Goal: Task Accomplishment & Management: Complete application form

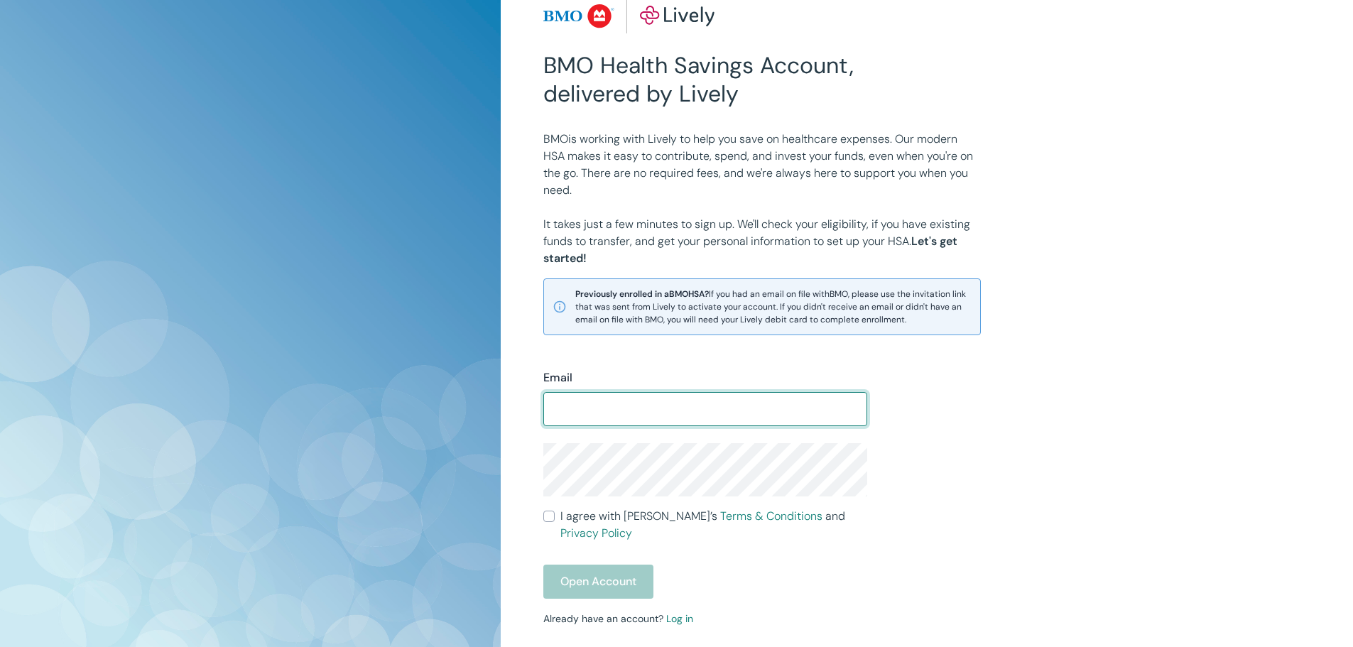
scroll to position [71, 0]
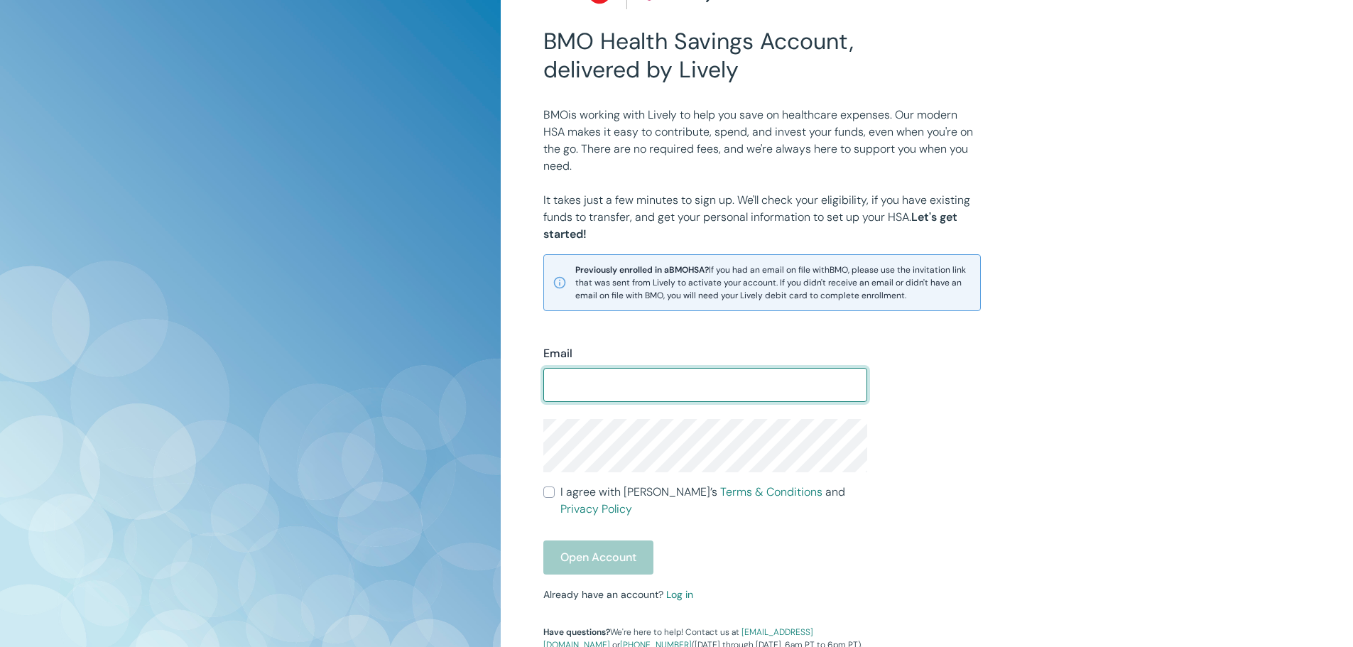
click at [768, 390] on input "Email" at bounding box center [705, 385] width 324 height 28
type input "lovelacemyers@comcast.net"
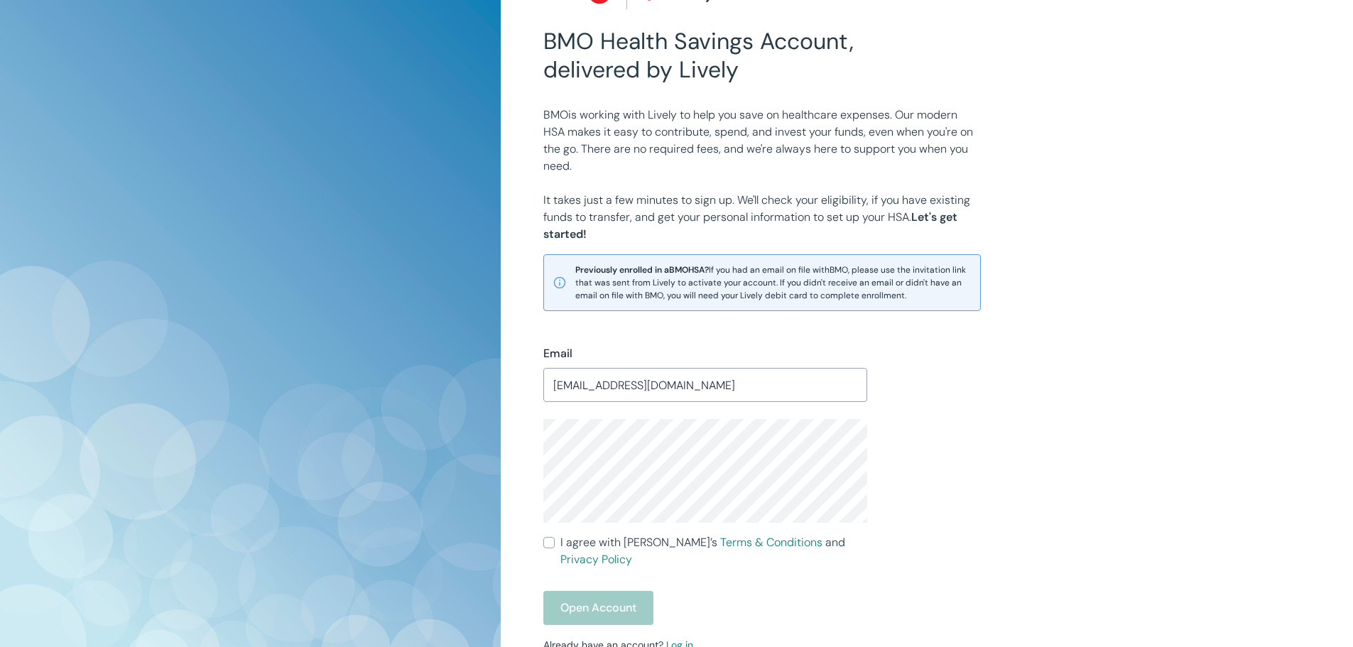
click at [546, 543] on input "I agree with Lively’s Terms & Conditions and Privacy Policy" at bounding box center [548, 542] width 11 height 11
checkbox input "true"
click at [594, 594] on button "Open Account" at bounding box center [598, 608] width 110 height 34
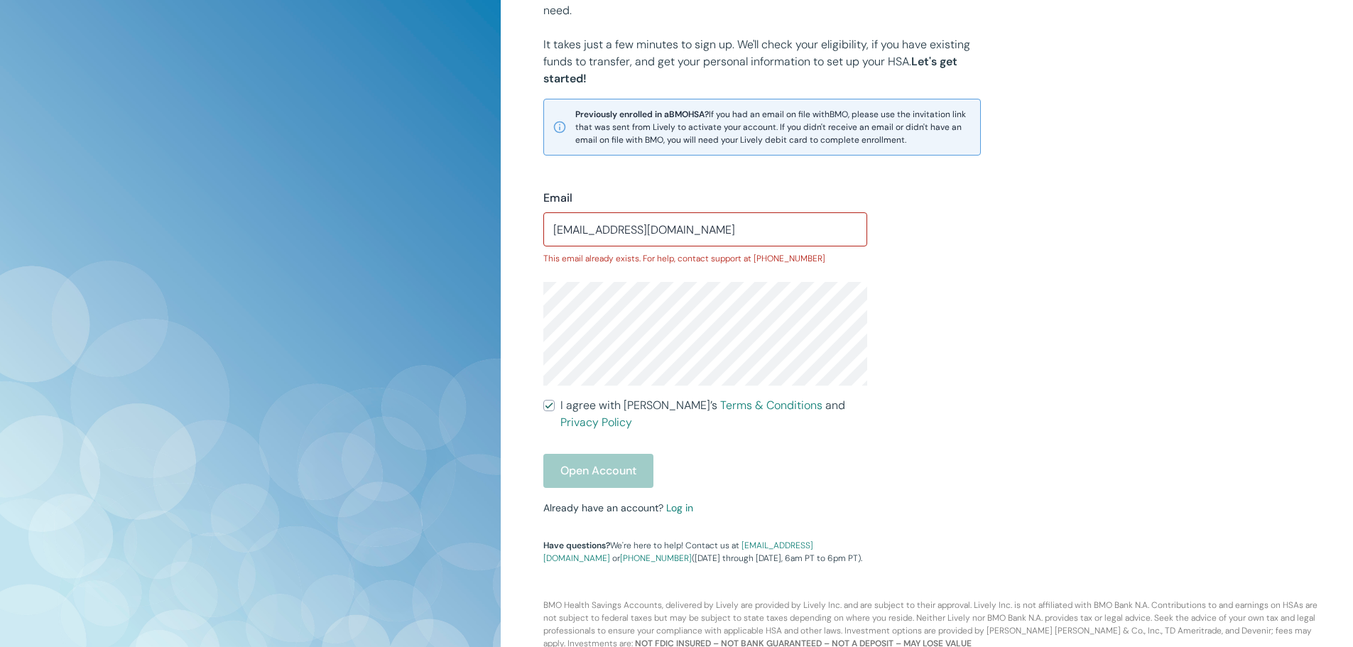
scroll to position [229, 0]
click at [677, 499] on link "Log in" at bounding box center [679, 505] width 27 height 13
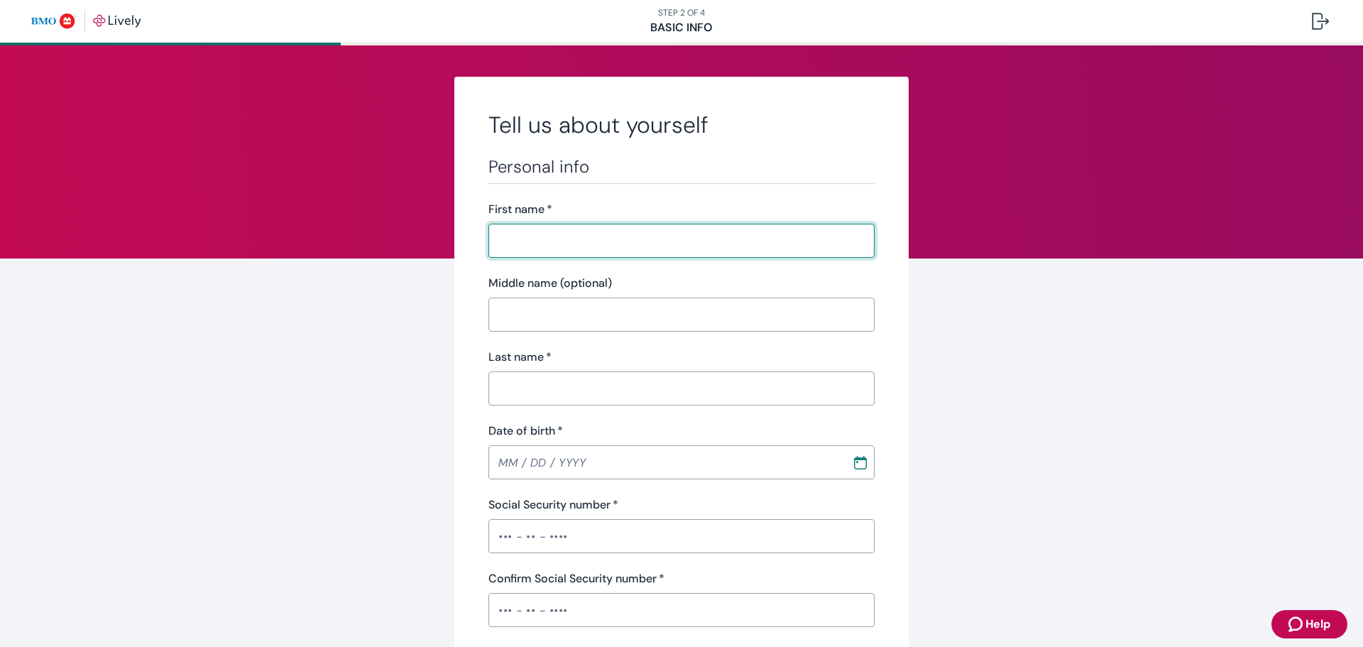
click at [525, 236] on input "First name   *" at bounding box center [682, 241] width 386 height 28
type input "[PERSON_NAME]"
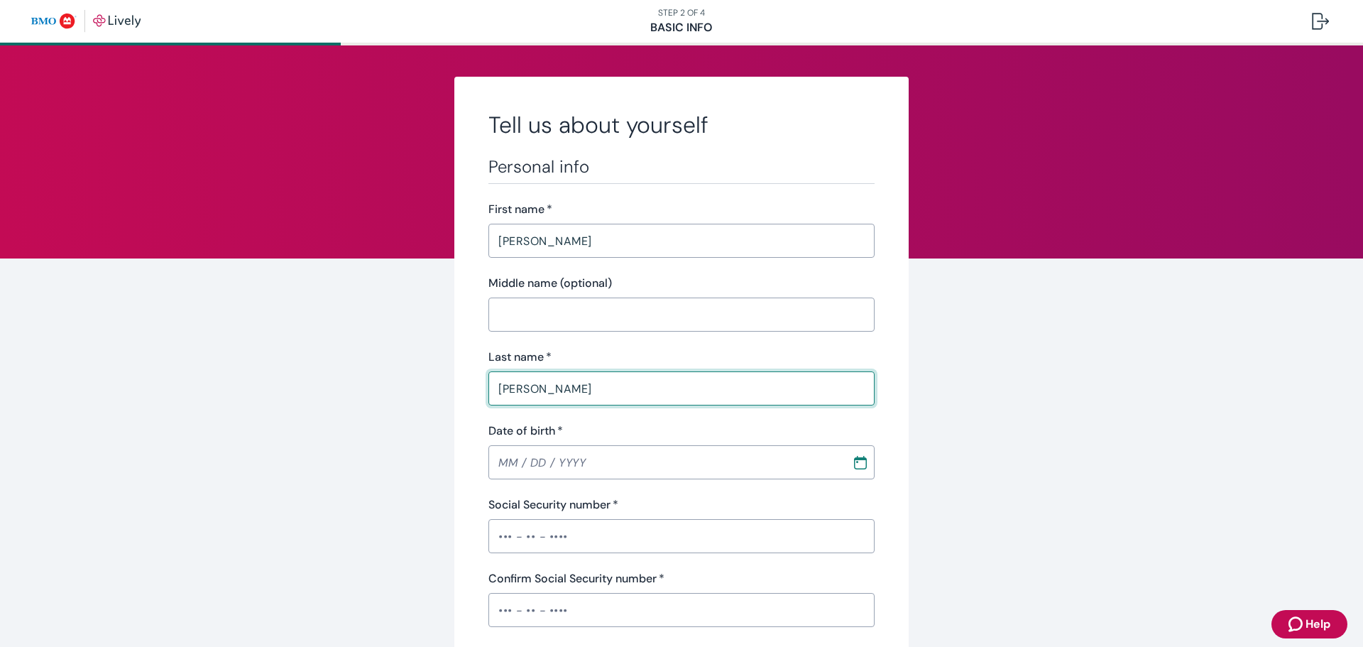
type input "[PERSON_NAME]"
click at [504, 462] on input "Date of birth   *" at bounding box center [666, 462] width 354 height 28
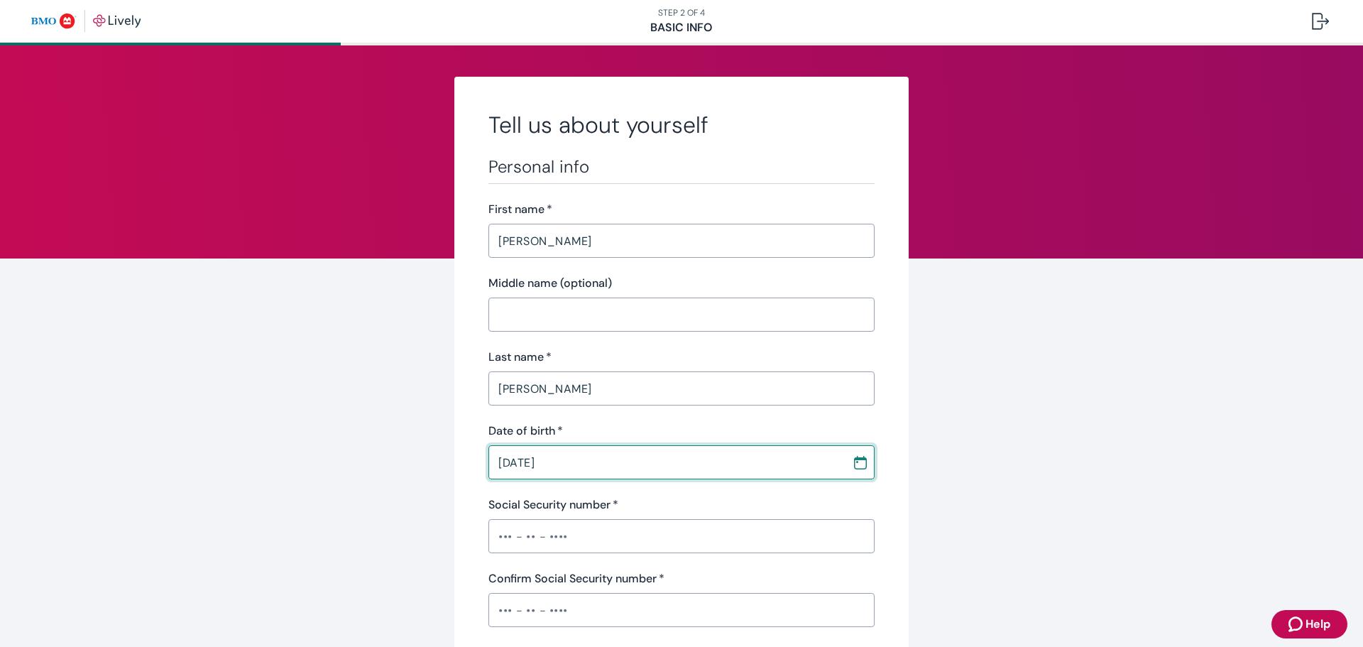
type input "[DATE]"
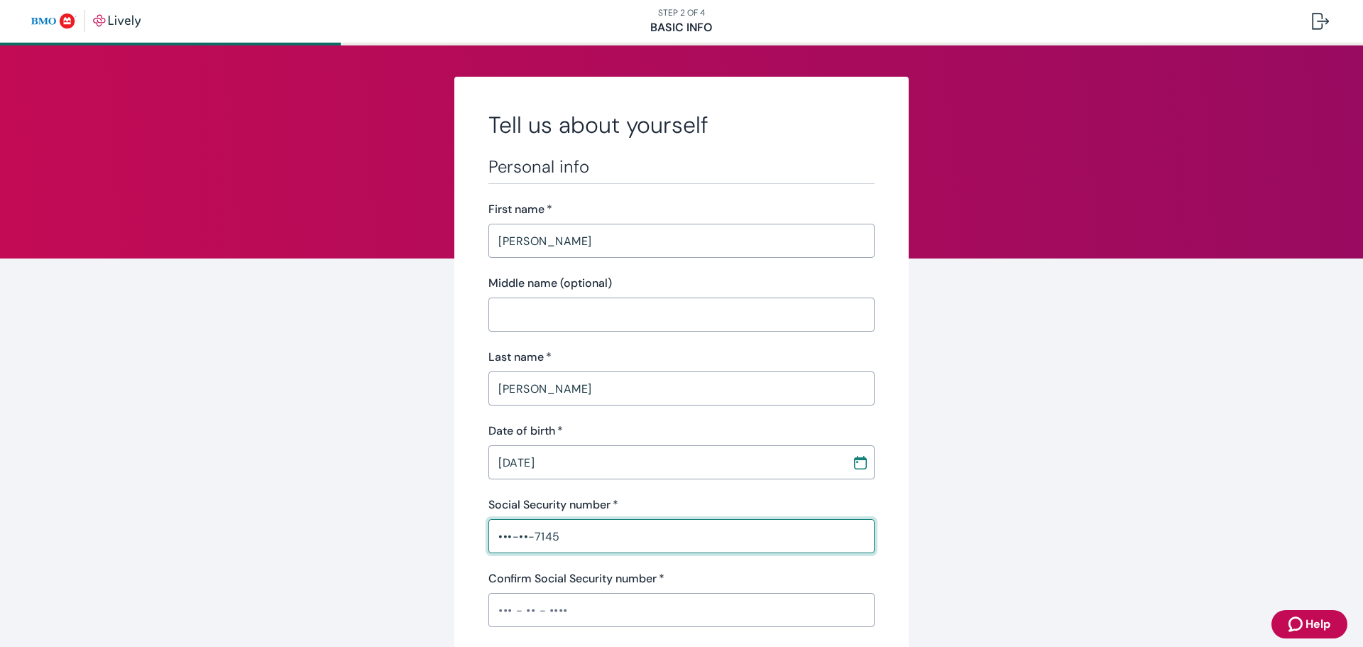
type input "•••-••-7145"
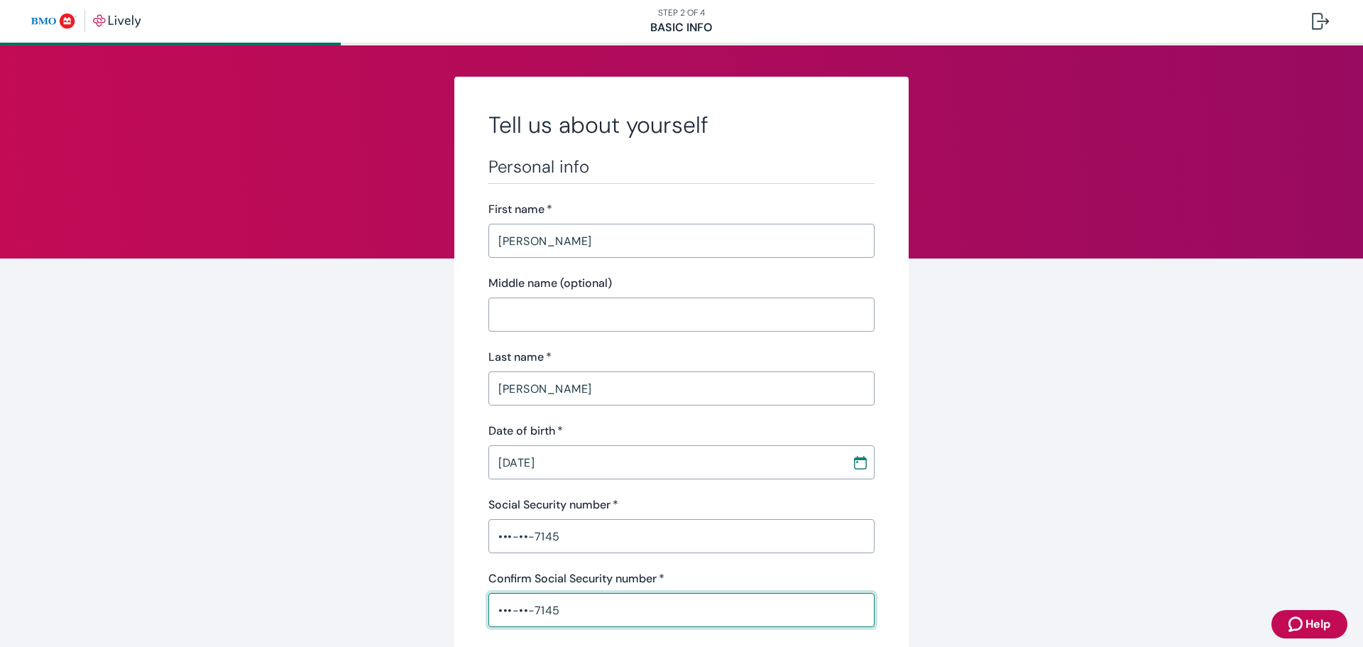
type input "•••-••-7145"
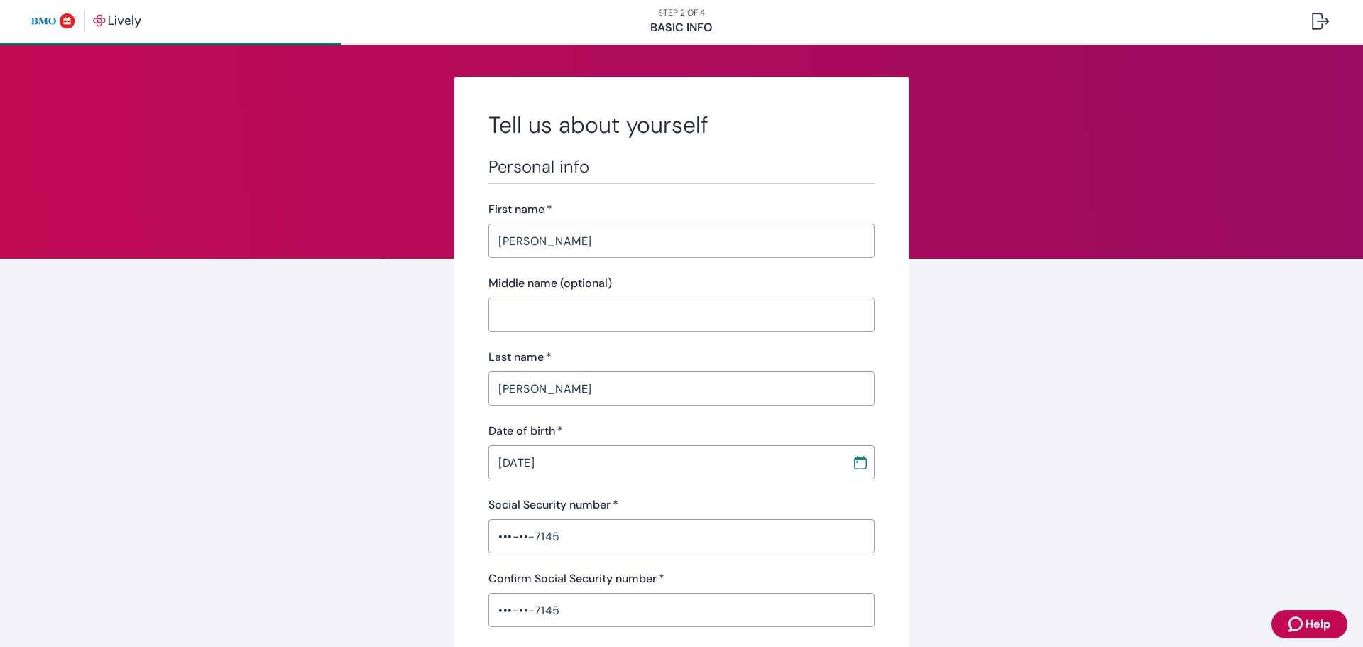
scroll to position [338, 0]
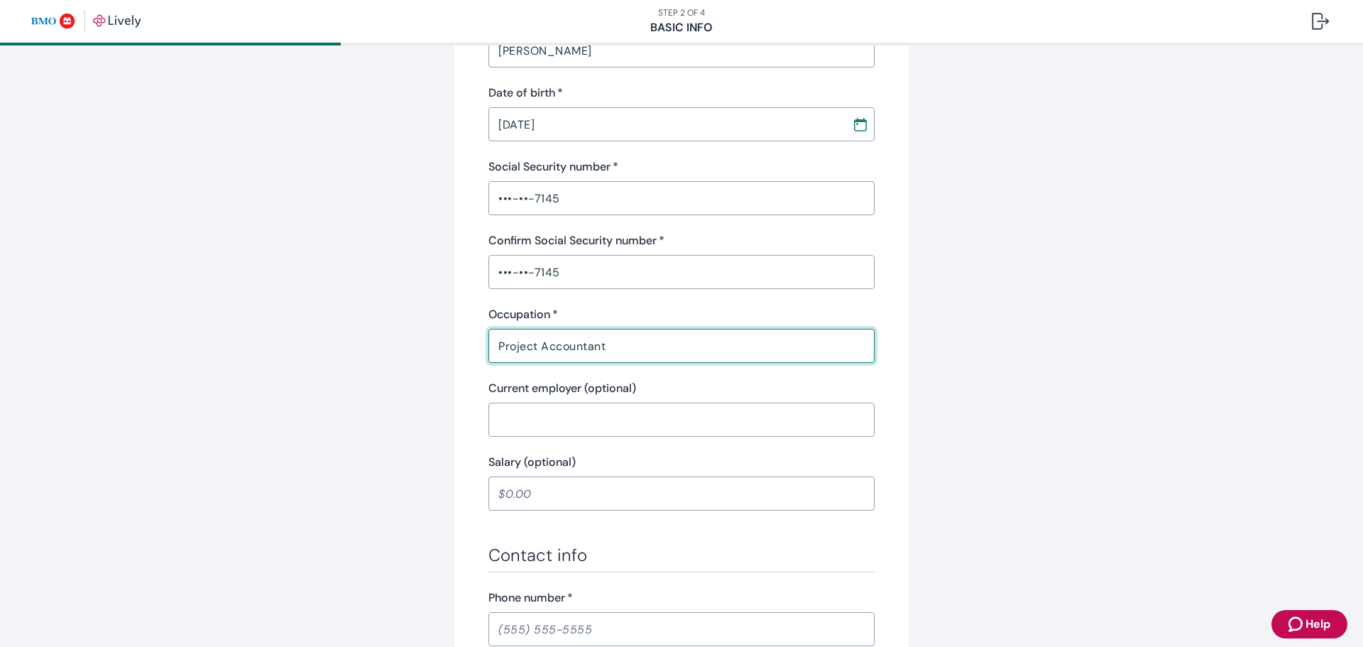
type input "Project Accountant"
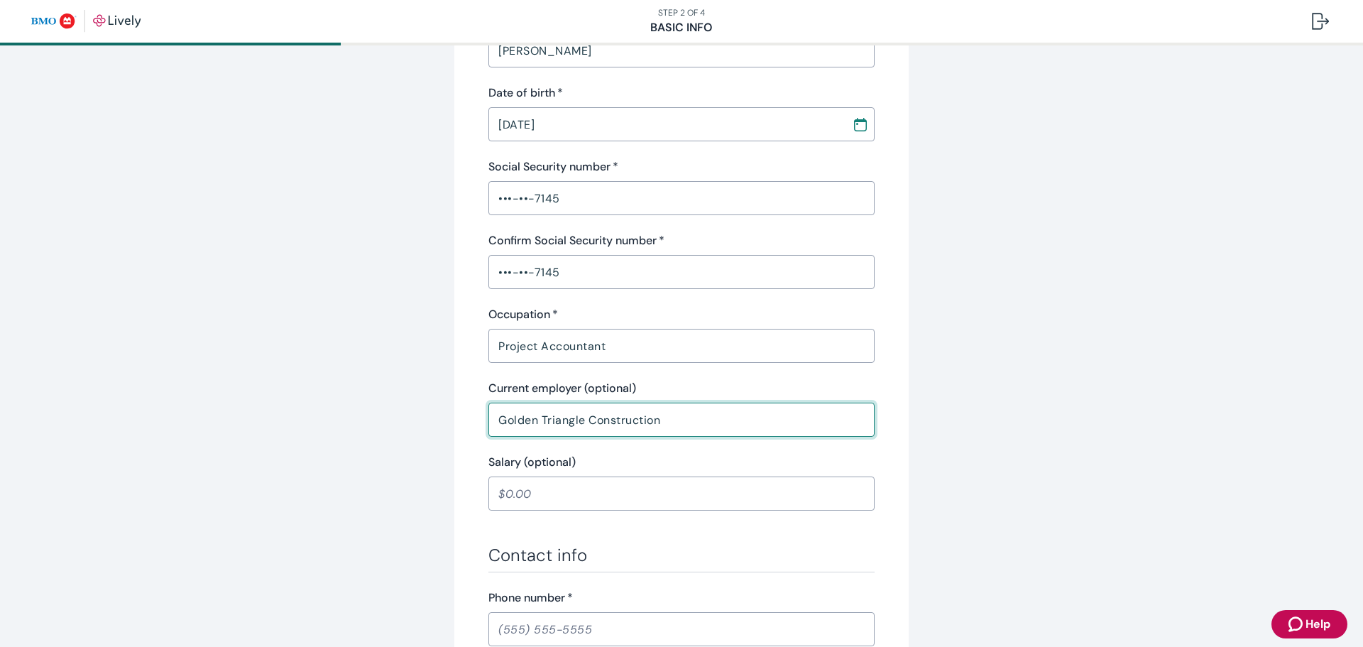
type input "Golden Triangle Construction"
drag, startPoint x: 539, startPoint y: 501, endPoint x: 547, endPoint y: 498, distance: 9.2
click at [540, 500] on input "Salary (optional)" at bounding box center [682, 493] width 386 height 28
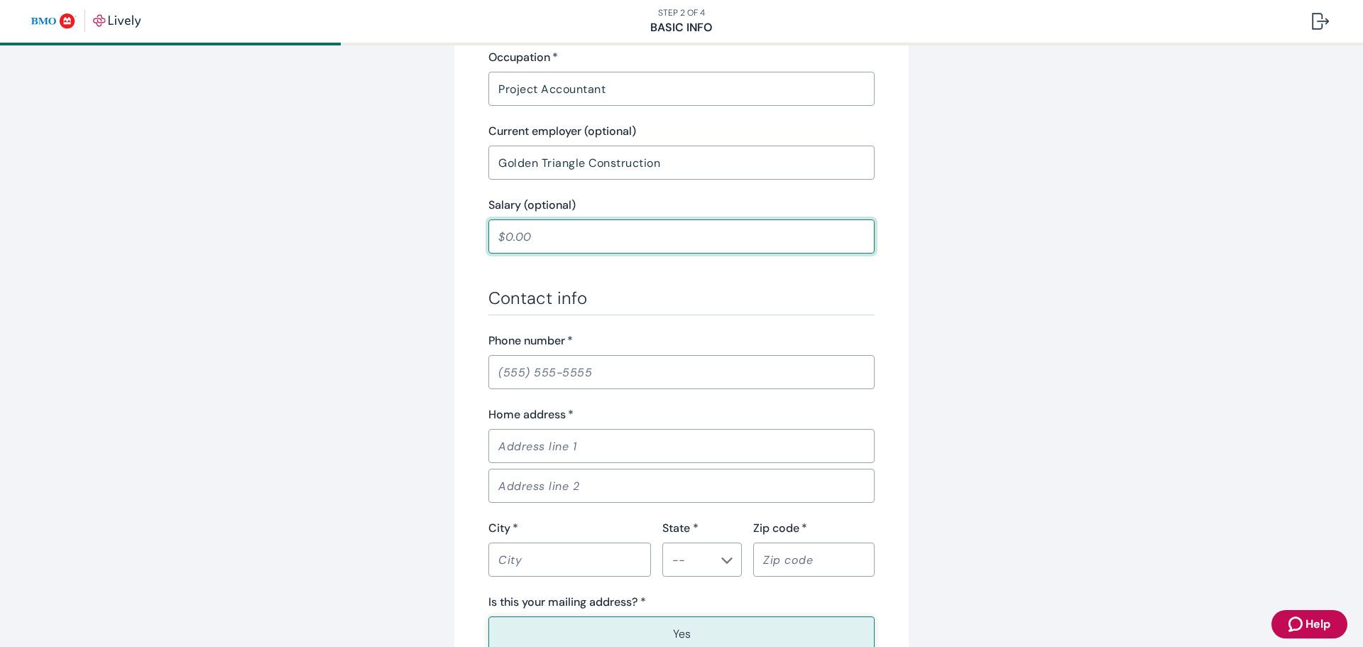
scroll to position [622, 0]
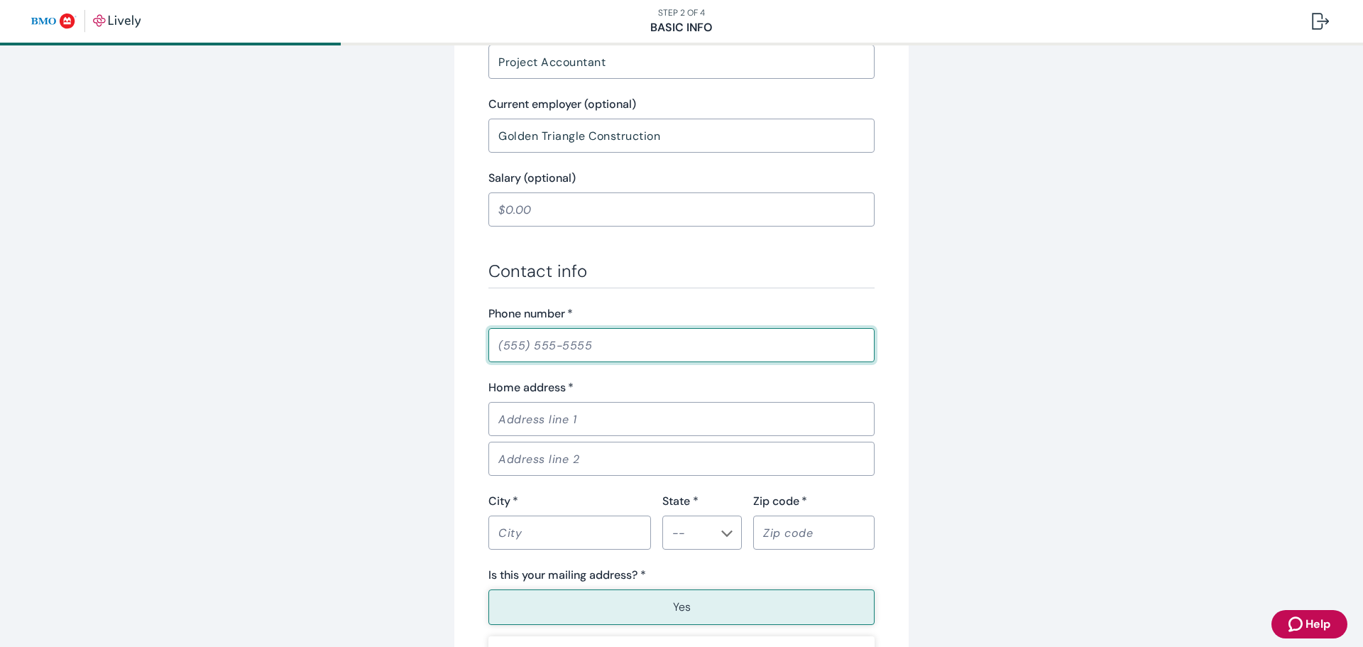
click at [520, 348] on input "Phone number   *" at bounding box center [682, 345] width 386 height 28
type input "[PHONE_NUMBER]"
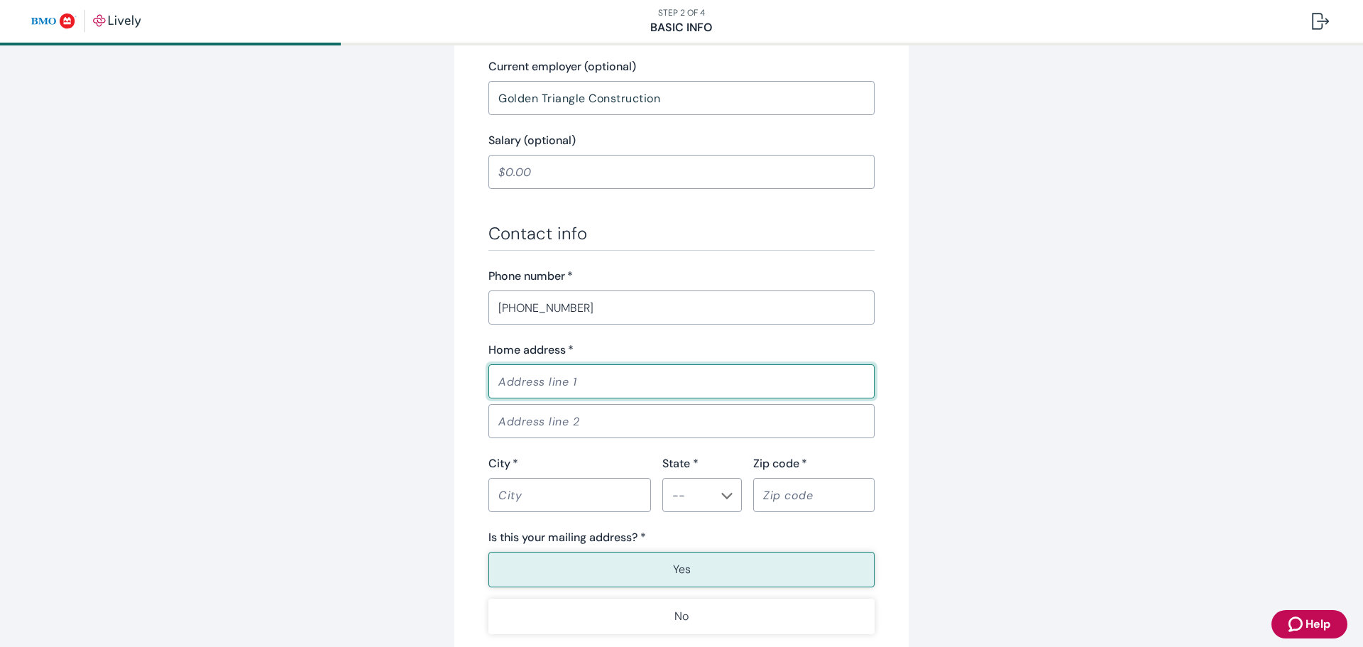
scroll to position [693, 0]
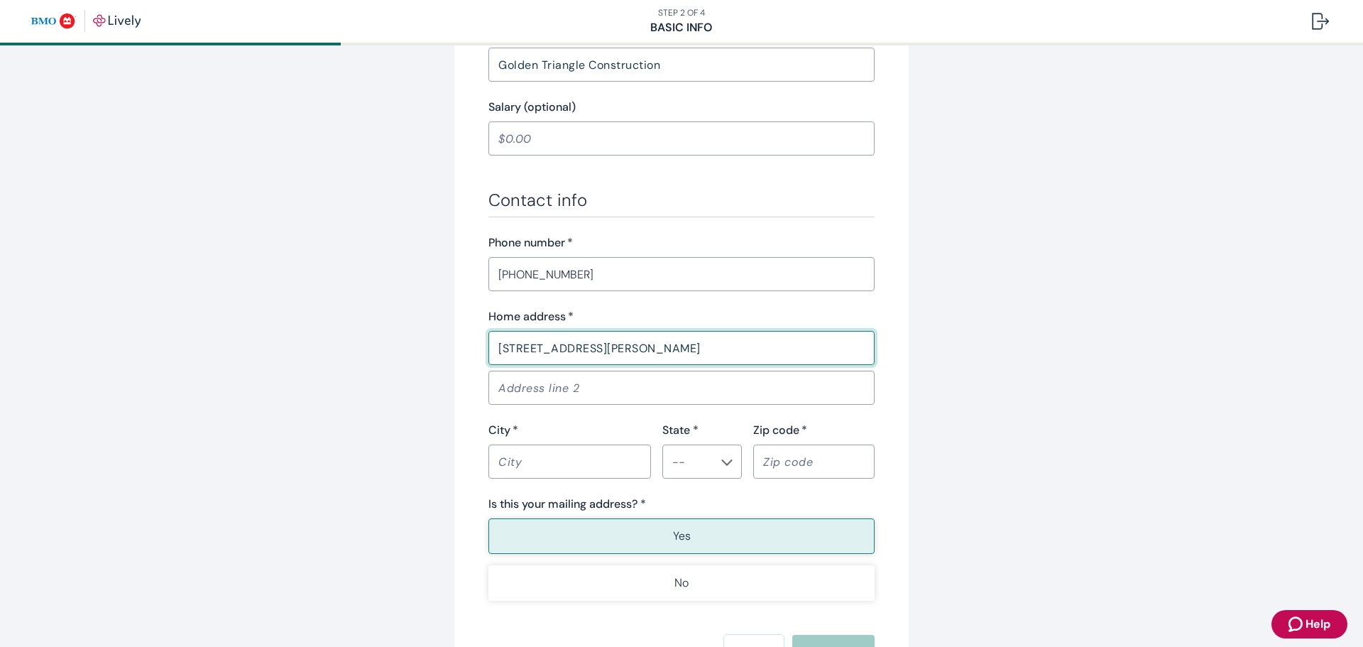
type input "[STREET_ADDRESS][PERSON_NAME]"
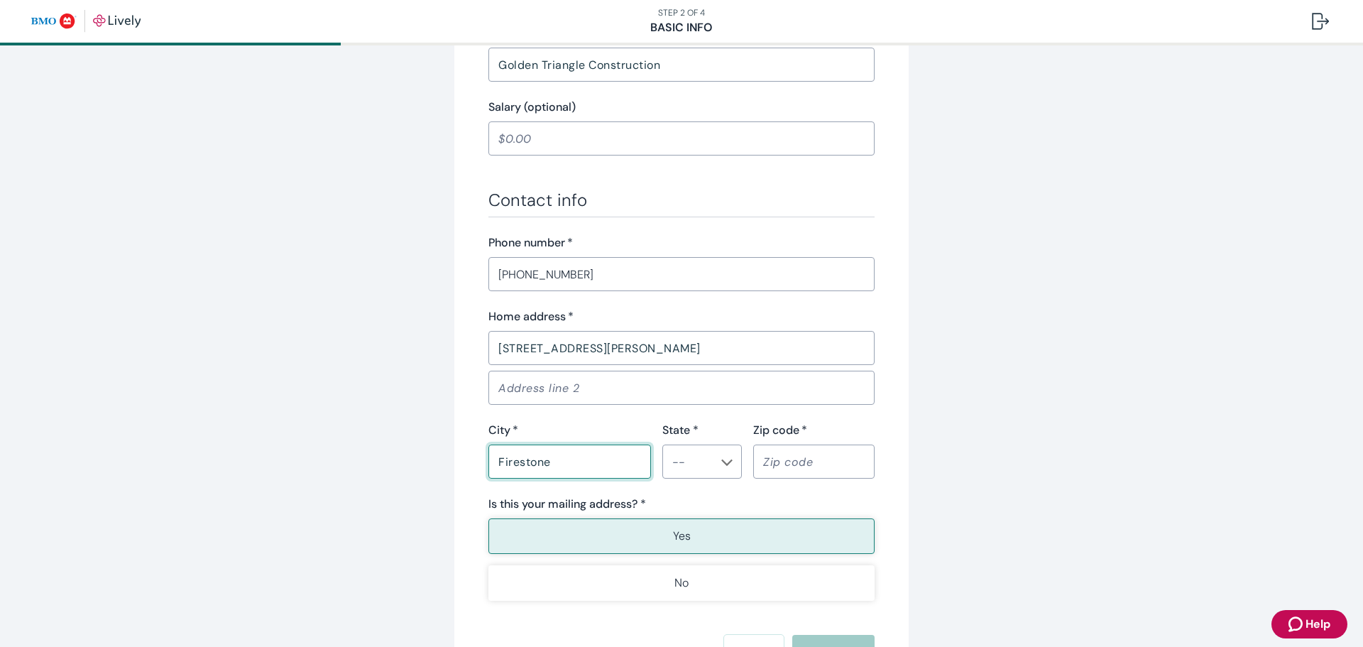
type input "Firestone"
type input "CO"
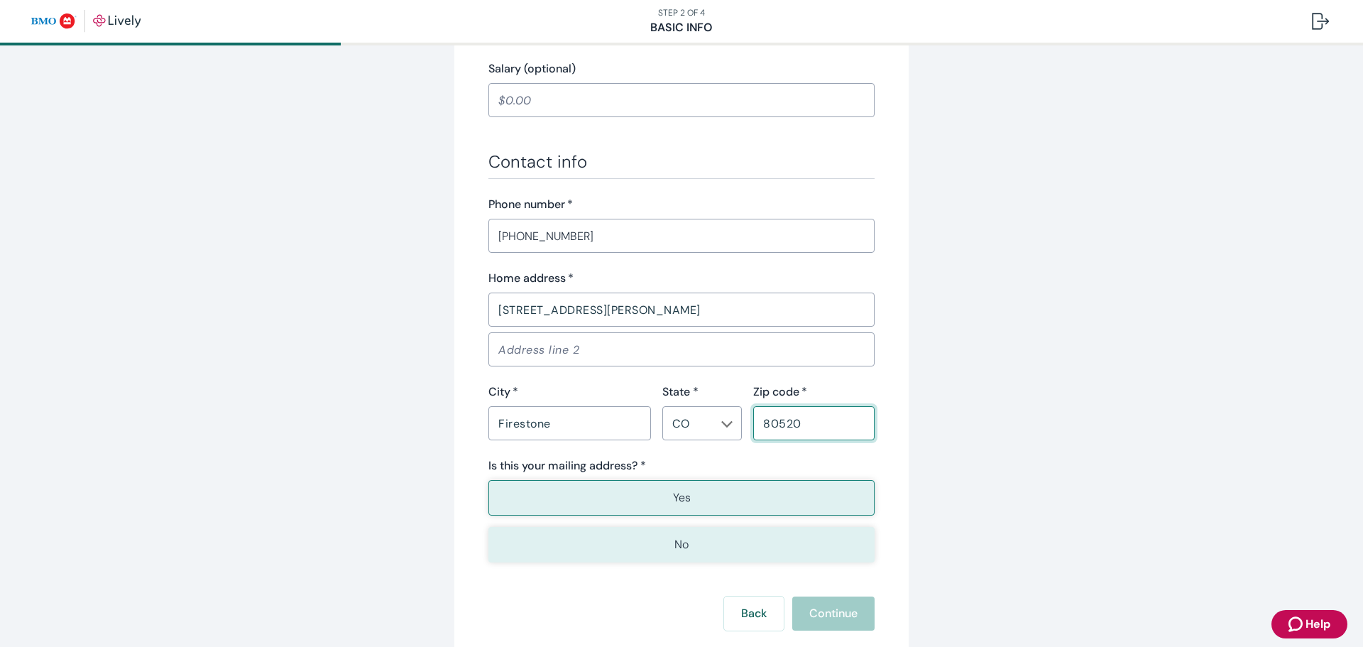
scroll to position [764, 0]
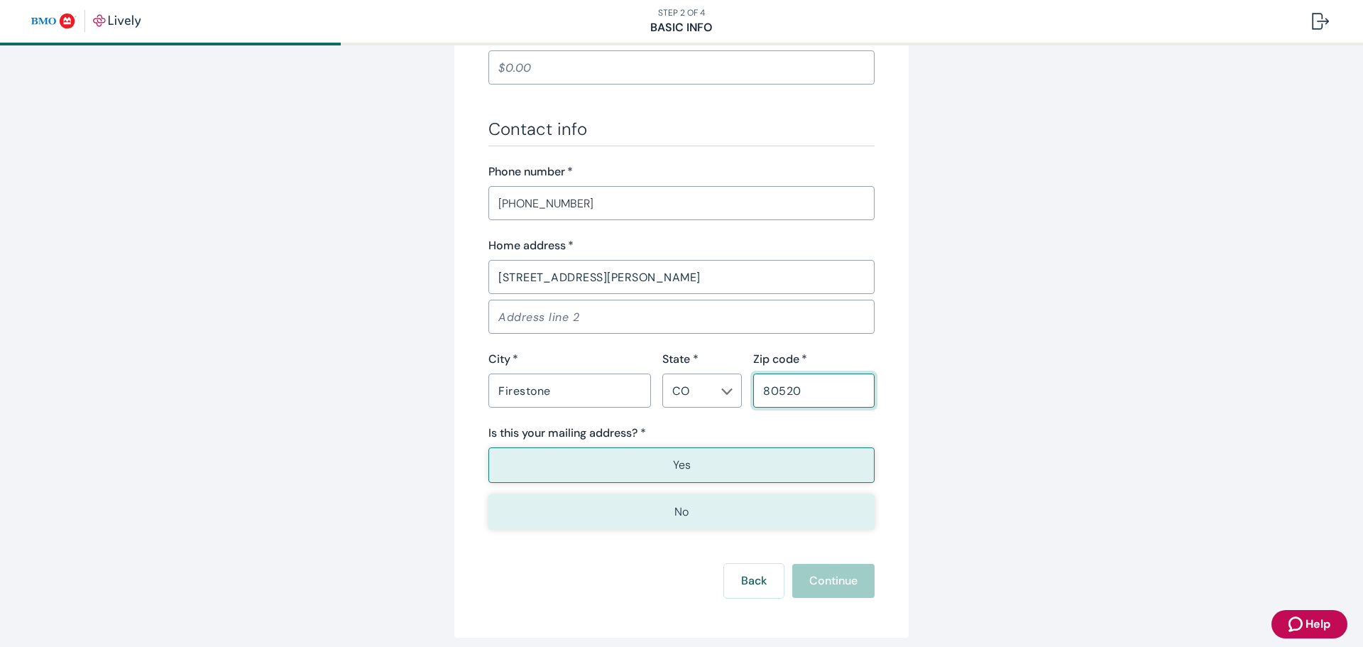
type input "80520"
click at [654, 496] on button "No" at bounding box center [682, 512] width 386 height 36
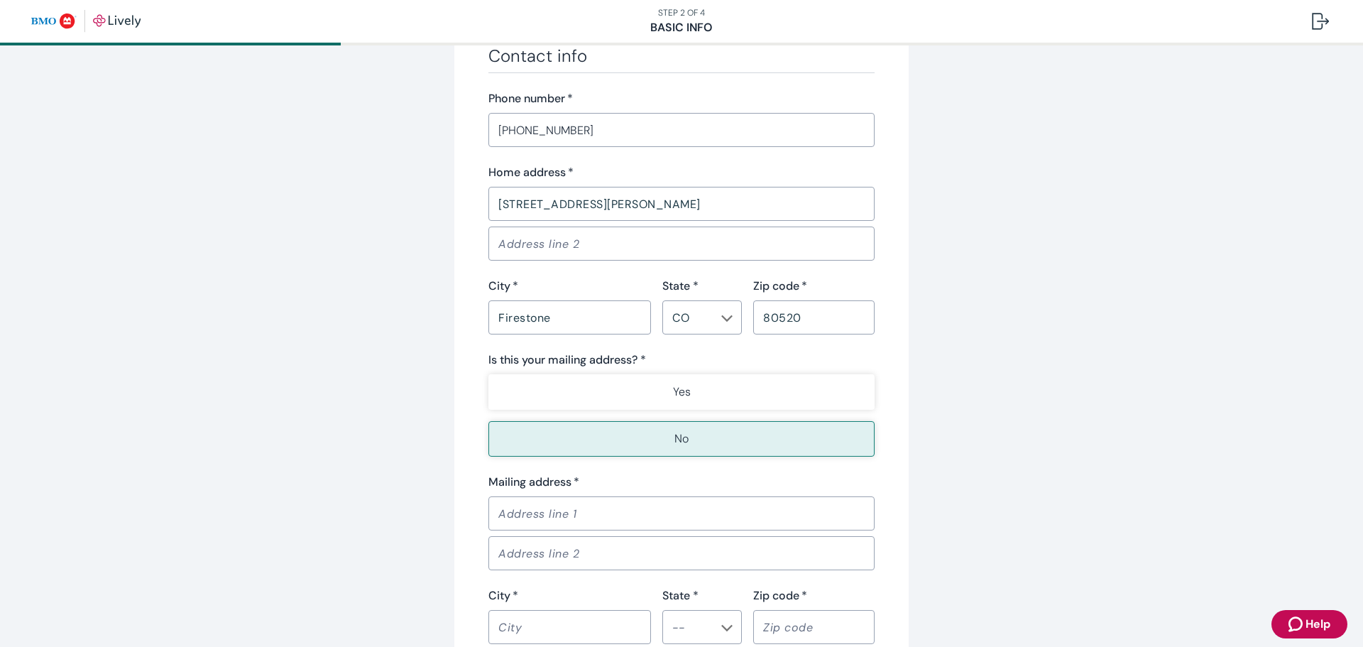
scroll to position [977, 0]
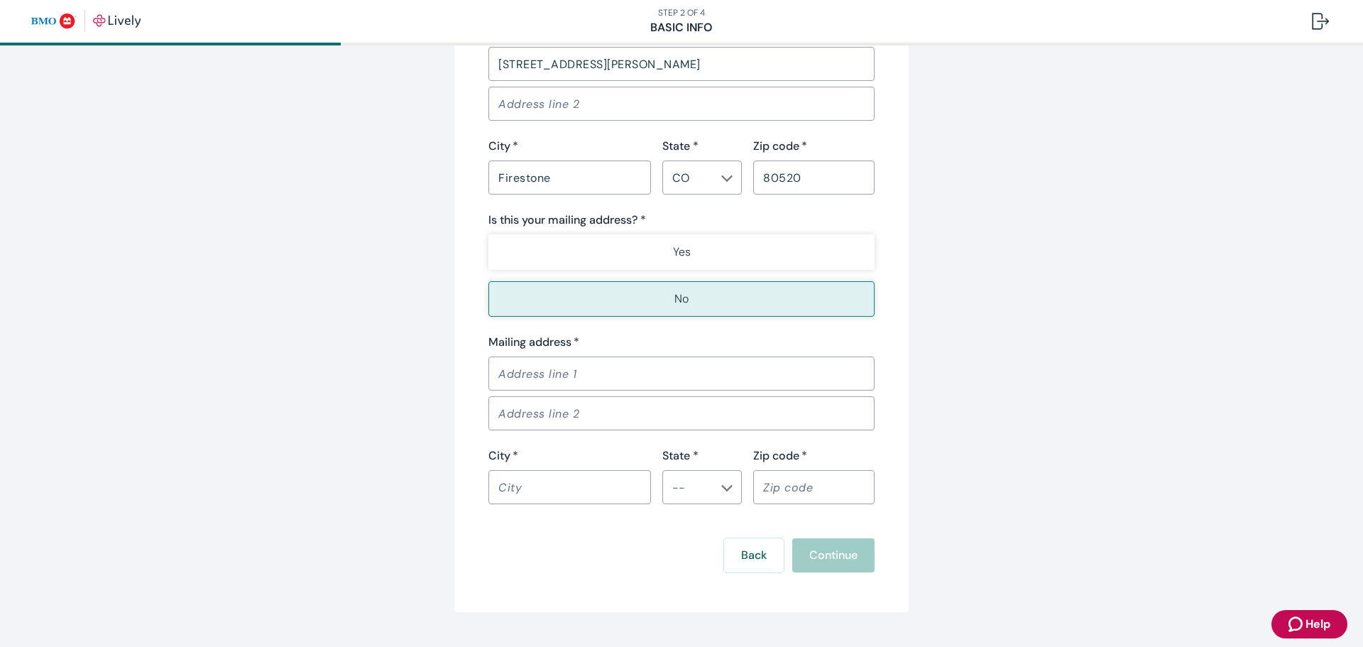
click at [571, 377] on input "Mailing address   *" at bounding box center [682, 373] width 386 height 28
type input "PO Box 293"
type input "Firestone"
type input "CO"
type input "80520"
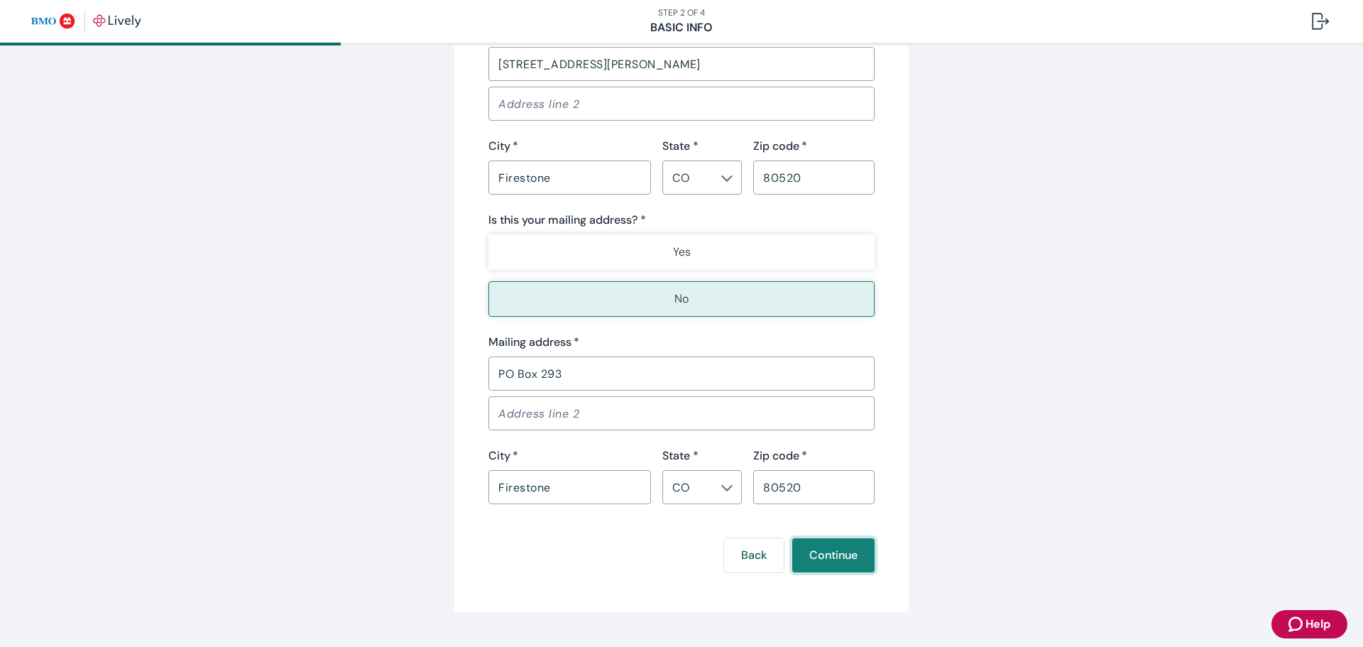
click at [842, 555] on button "Continue" at bounding box center [833, 555] width 82 height 34
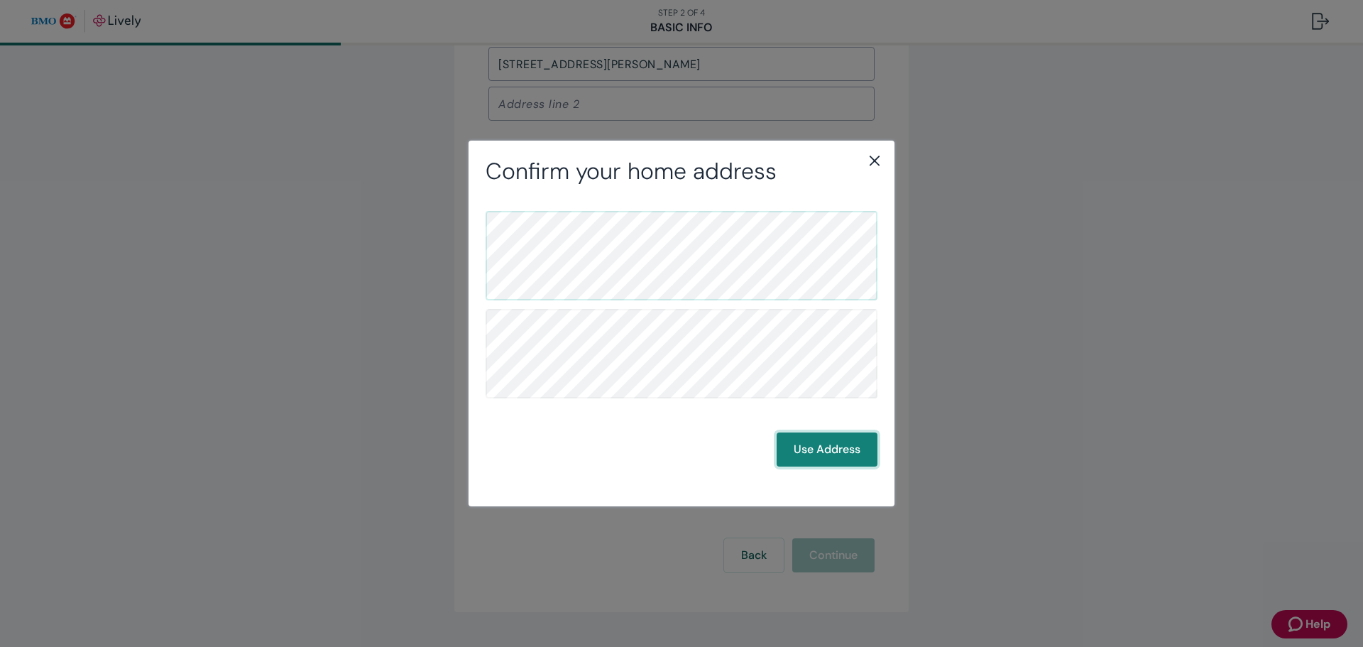
click at [810, 450] on button "Use Address" at bounding box center [827, 449] width 101 height 34
click at [834, 456] on button "Use Address" at bounding box center [827, 449] width 101 height 34
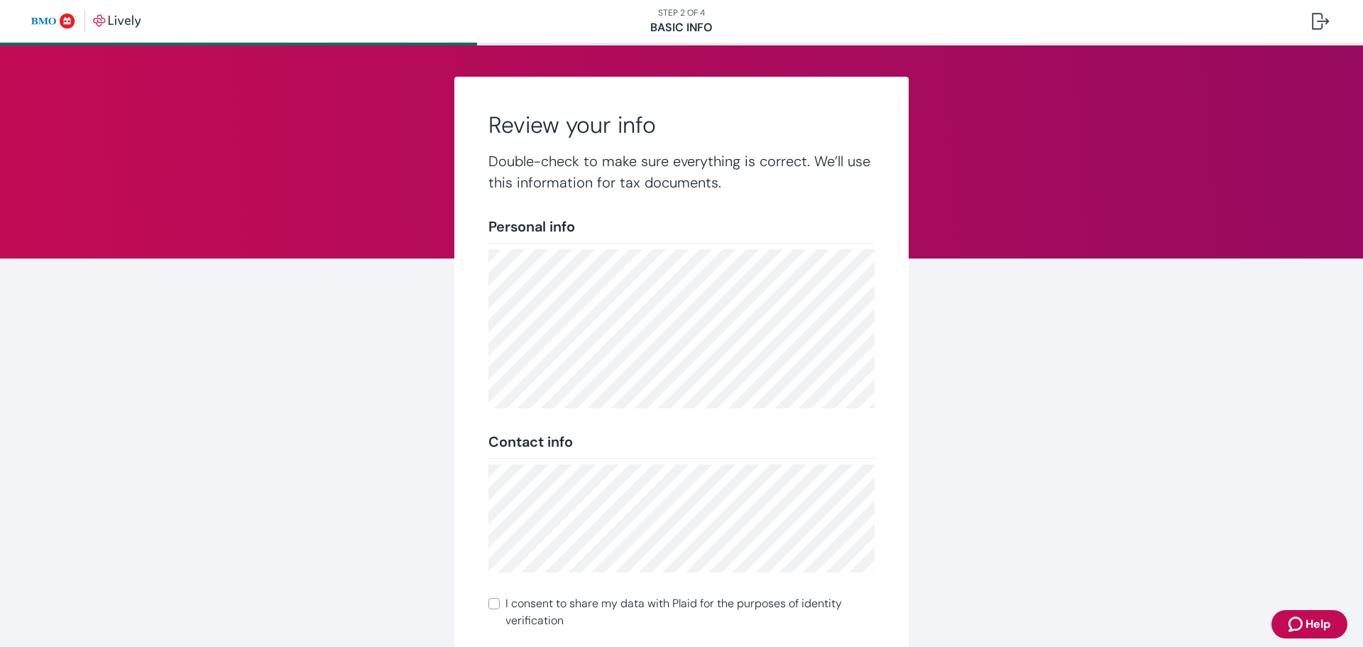
scroll to position [158, 0]
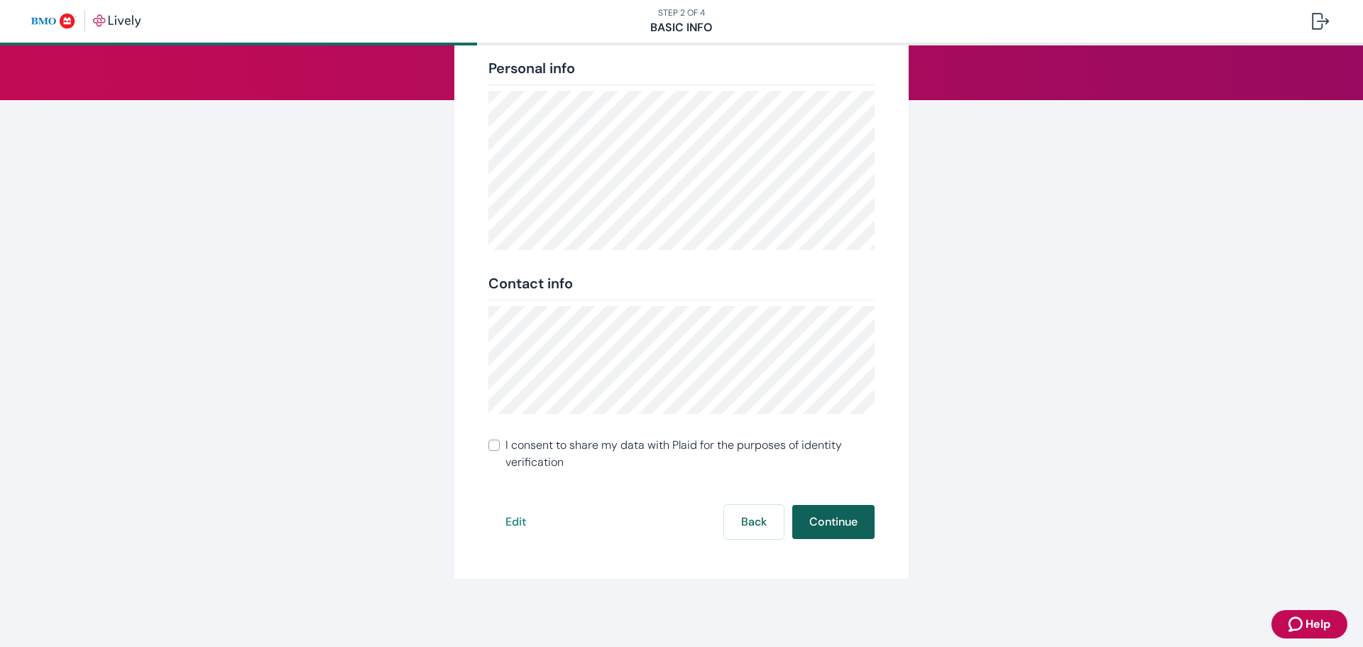
click at [834, 519] on button "Continue" at bounding box center [833, 522] width 82 height 34
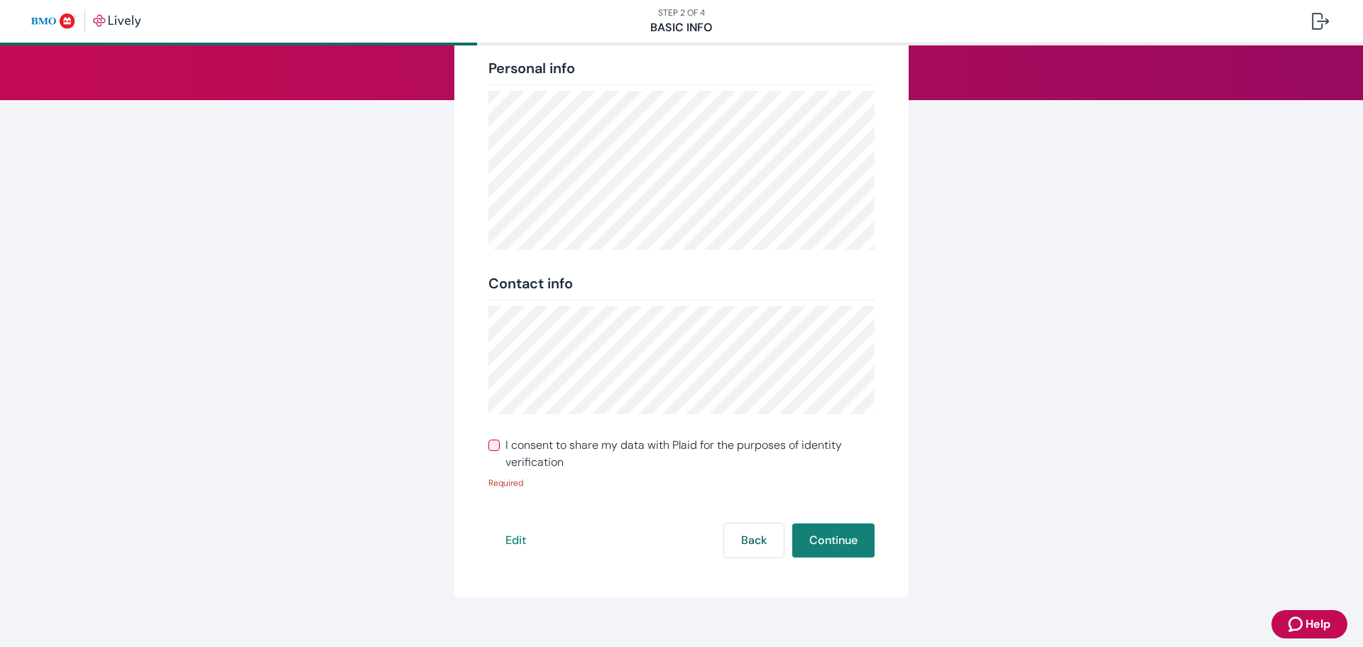
click at [489, 447] on input "I consent to share my data with Plaid for the purposes of identity verification" at bounding box center [494, 445] width 11 height 11
checkbox input "true"
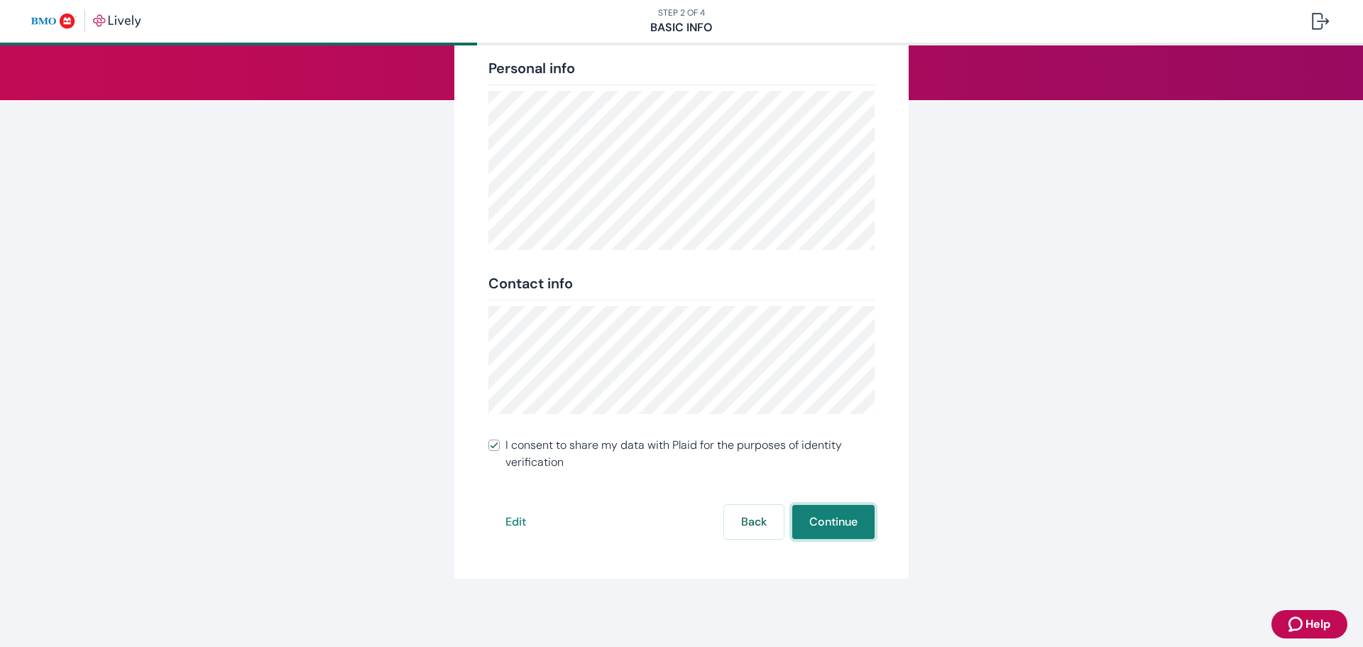
click at [837, 523] on button "Continue" at bounding box center [833, 522] width 82 height 34
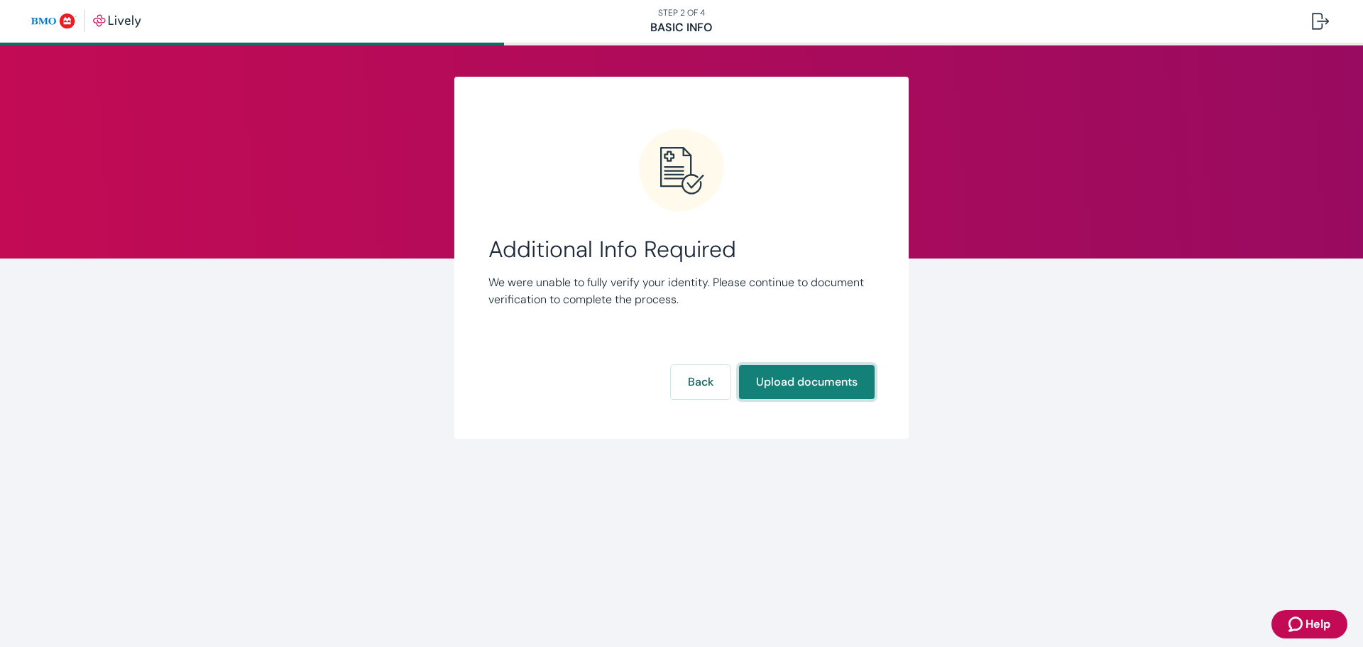
click at [779, 378] on button "Upload documents" at bounding box center [807, 382] width 136 height 34
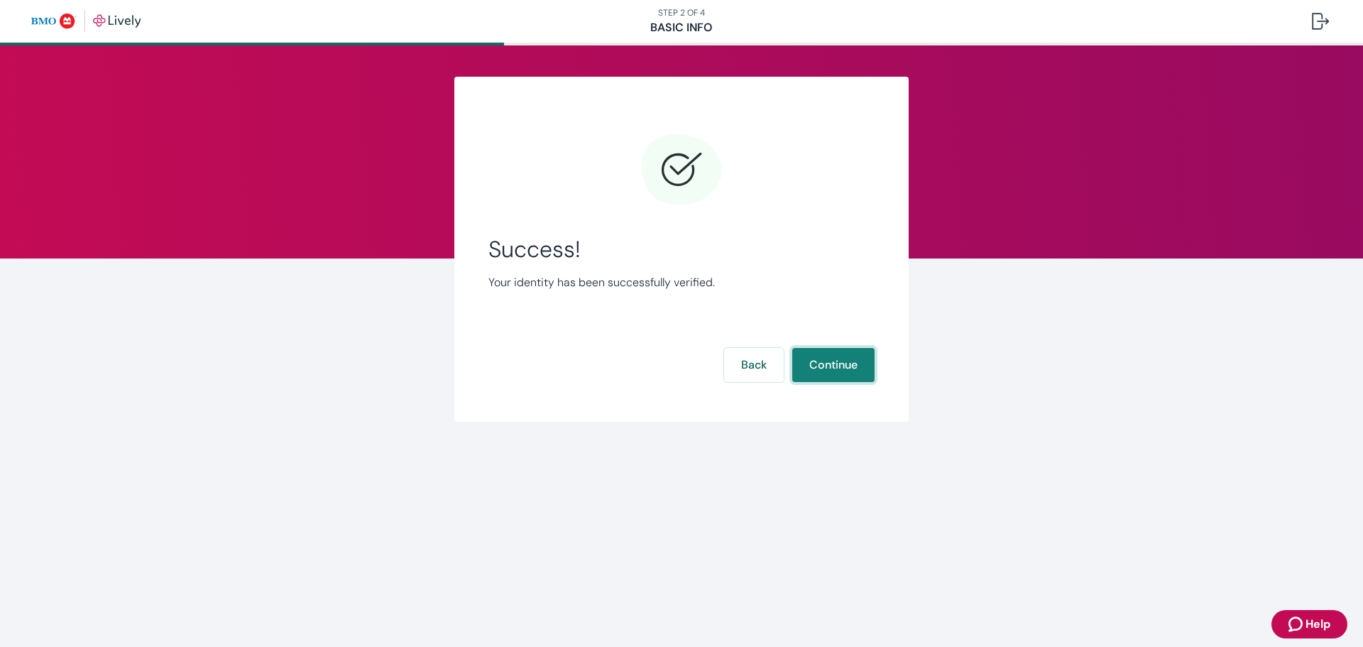
click at [840, 367] on button "Continue" at bounding box center [833, 365] width 82 height 34
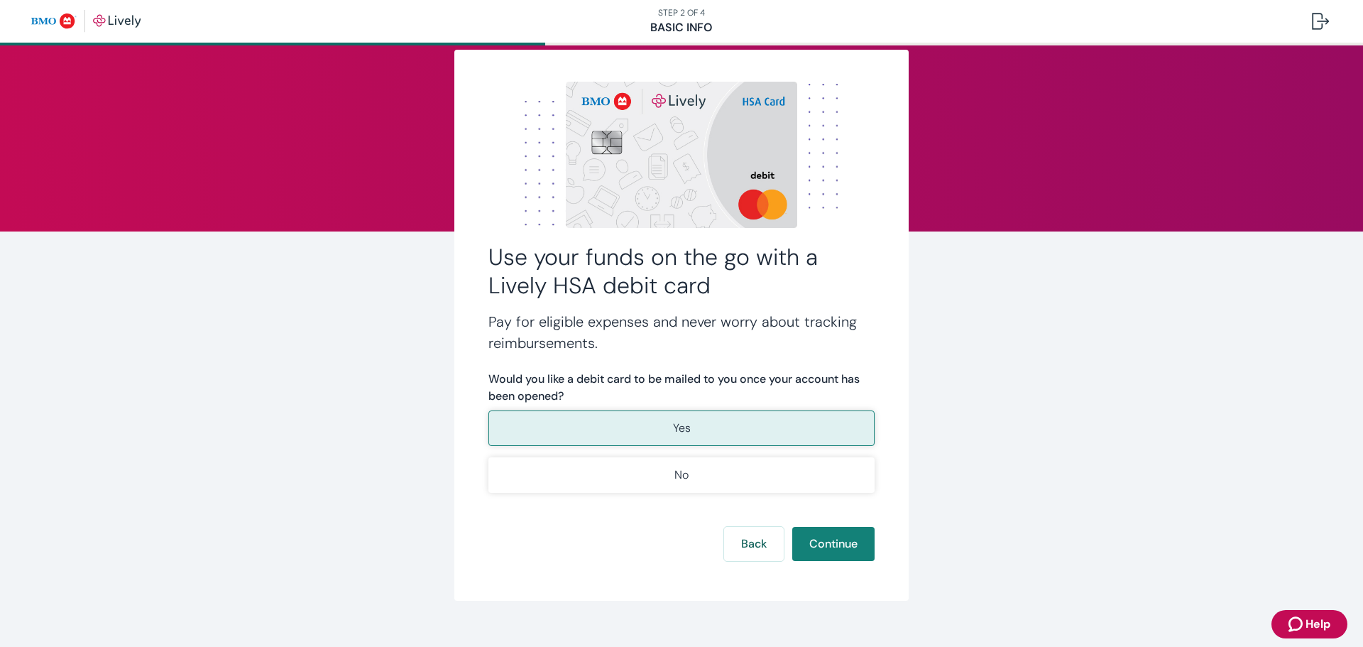
scroll to position [49, 0]
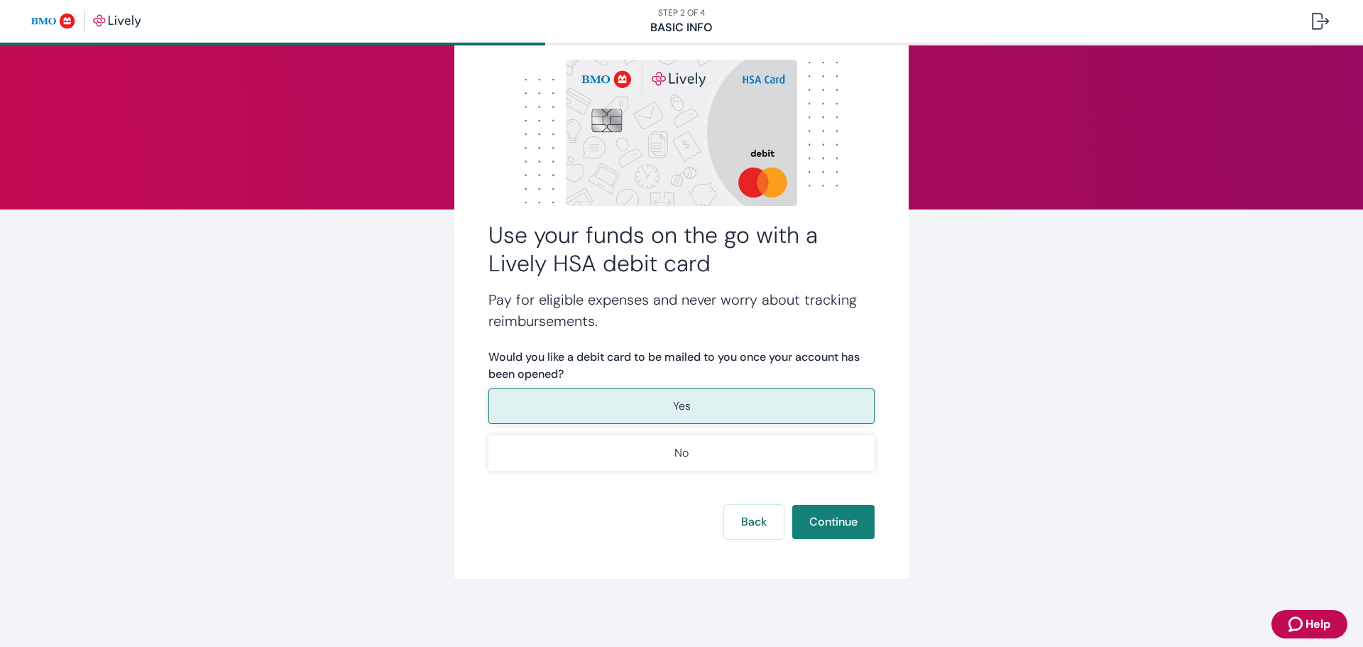
click at [791, 405] on button "Yes" at bounding box center [682, 406] width 386 height 36
click at [818, 521] on button "Continue" at bounding box center [833, 522] width 82 height 34
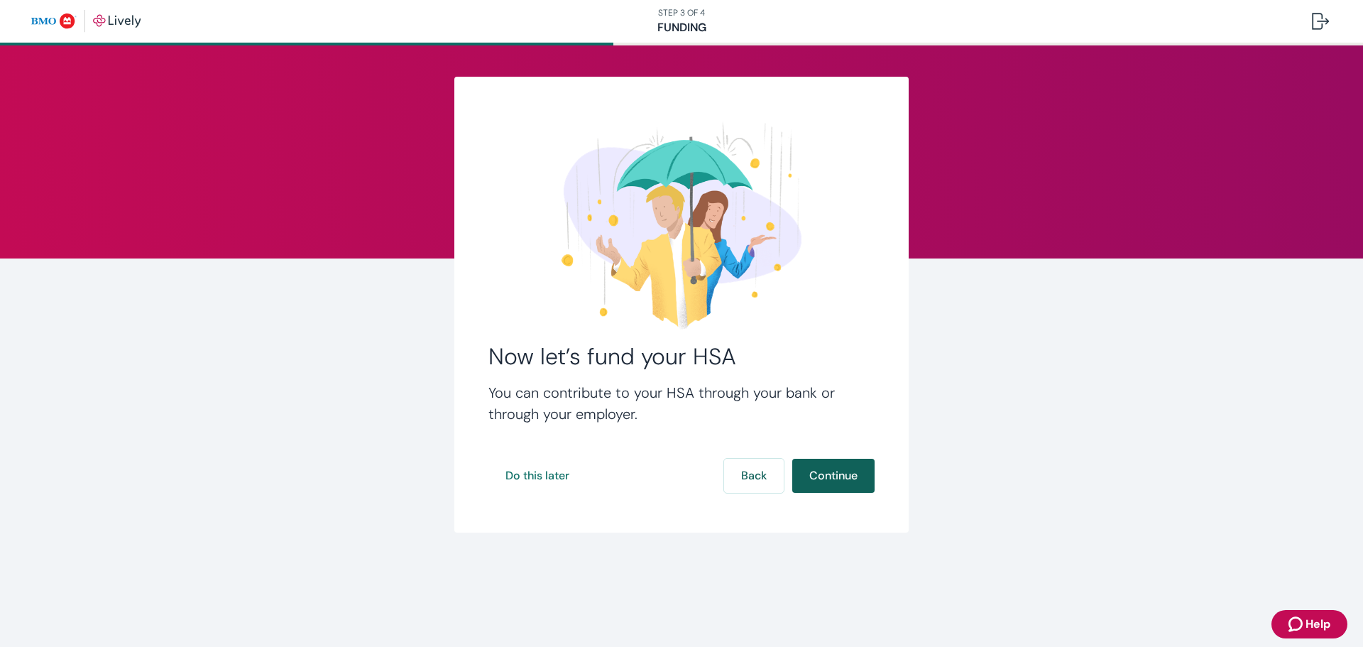
click at [836, 472] on button "Continue" at bounding box center [833, 476] width 82 height 34
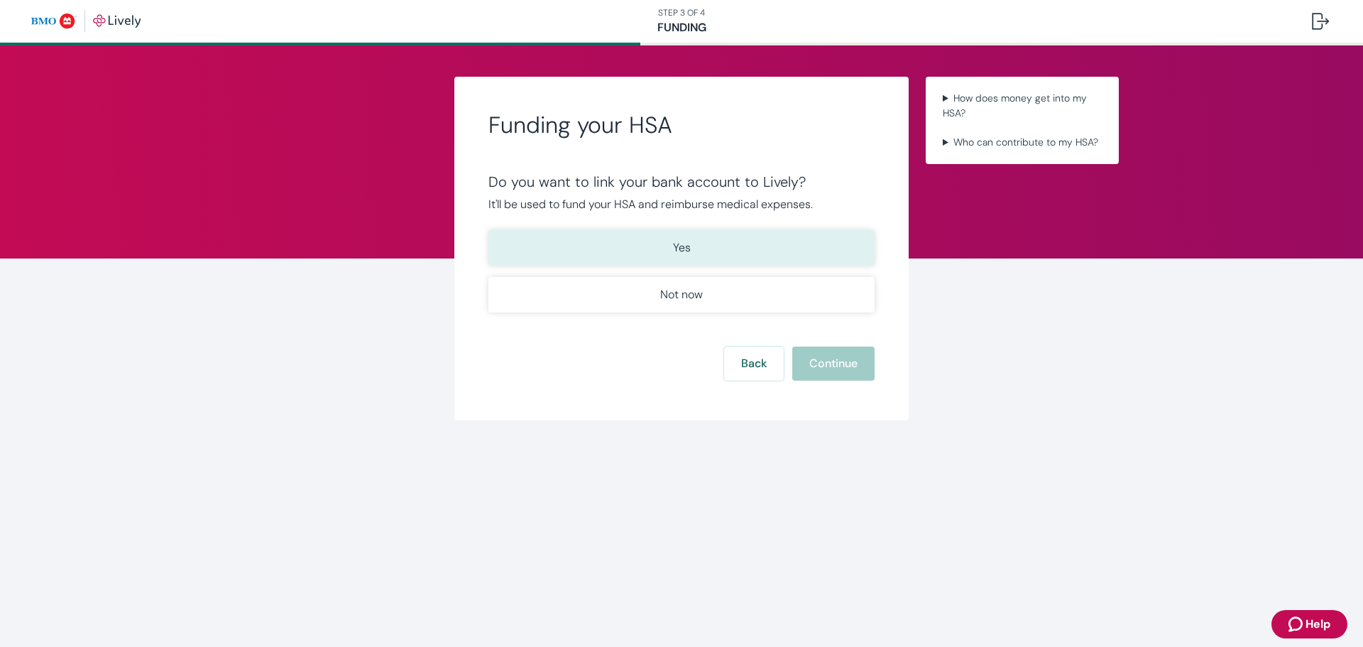
click at [769, 249] on button "Yes" at bounding box center [682, 248] width 386 height 36
click at [826, 363] on button "Continue" at bounding box center [833, 364] width 82 height 34
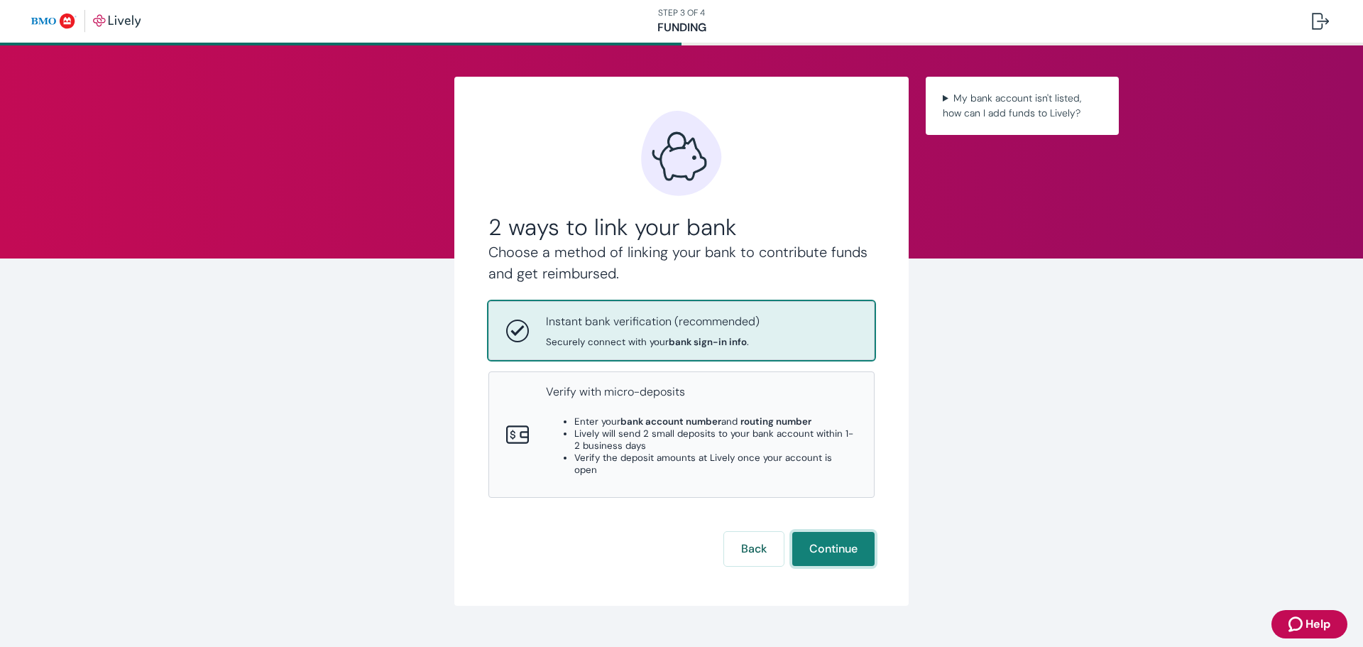
click at [848, 532] on button "Continue" at bounding box center [833, 549] width 82 height 34
click at [746, 539] on button "Back" at bounding box center [754, 549] width 60 height 34
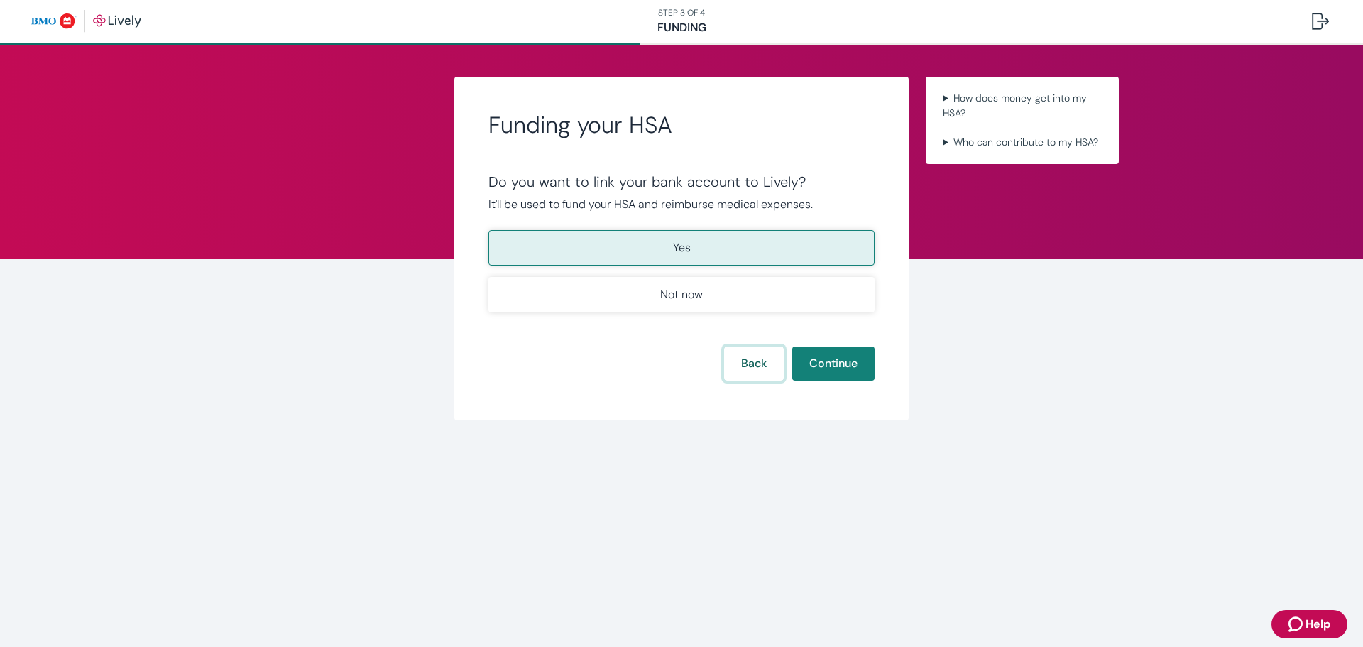
click at [754, 367] on button "Back" at bounding box center [754, 364] width 60 height 34
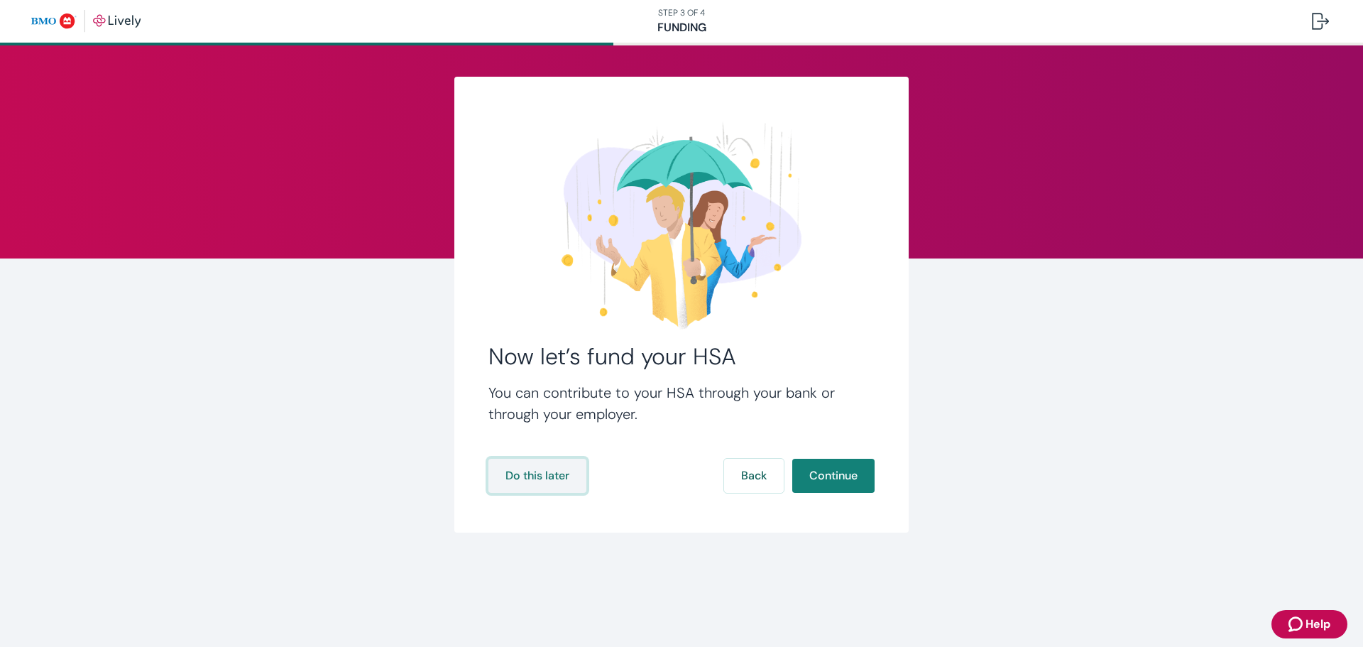
click at [560, 478] on button "Do this later" at bounding box center [538, 476] width 98 height 34
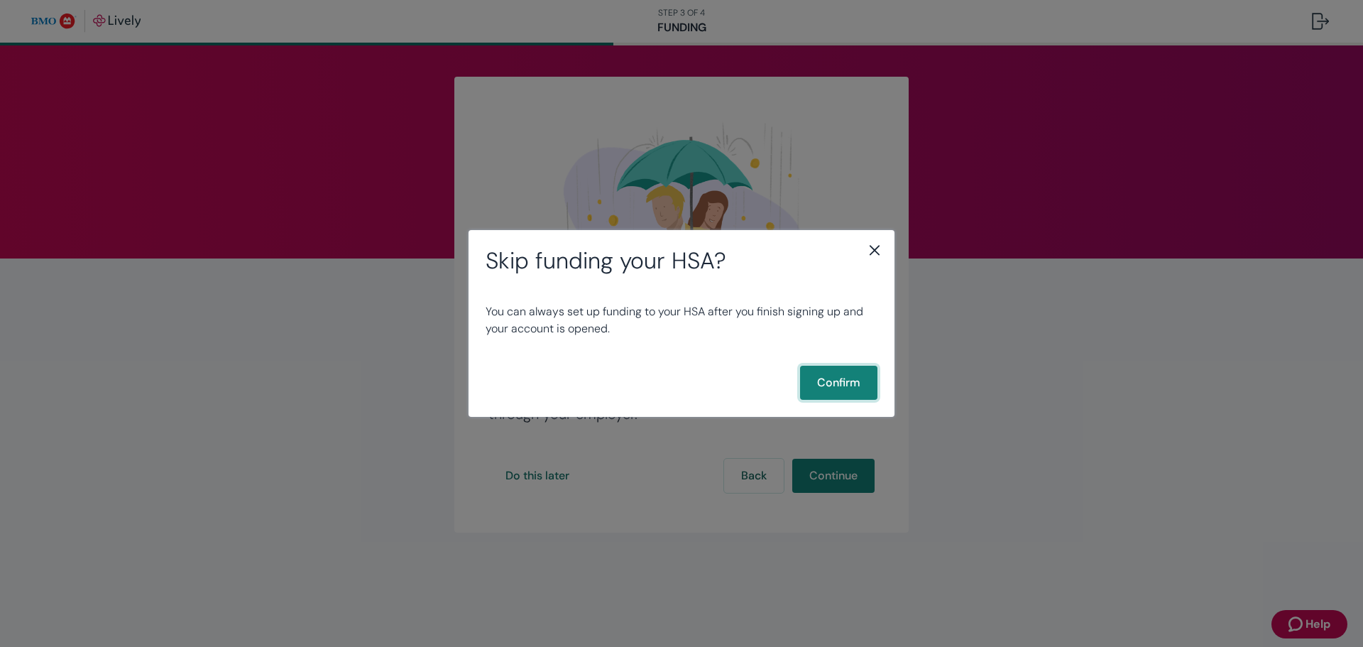
click at [833, 390] on button "Confirm" at bounding box center [838, 383] width 77 height 34
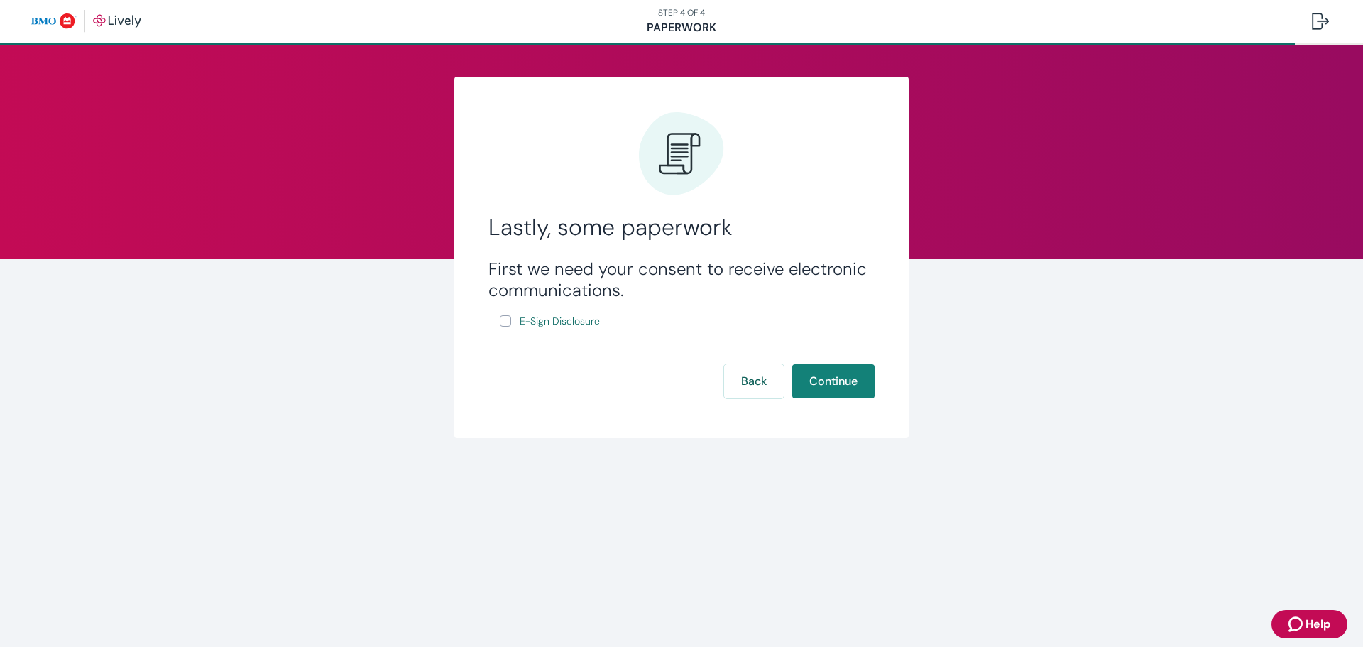
click at [506, 318] on input "E-Sign Disclosure" at bounding box center [505, 320] width 11 height 11
checkbox input "true"
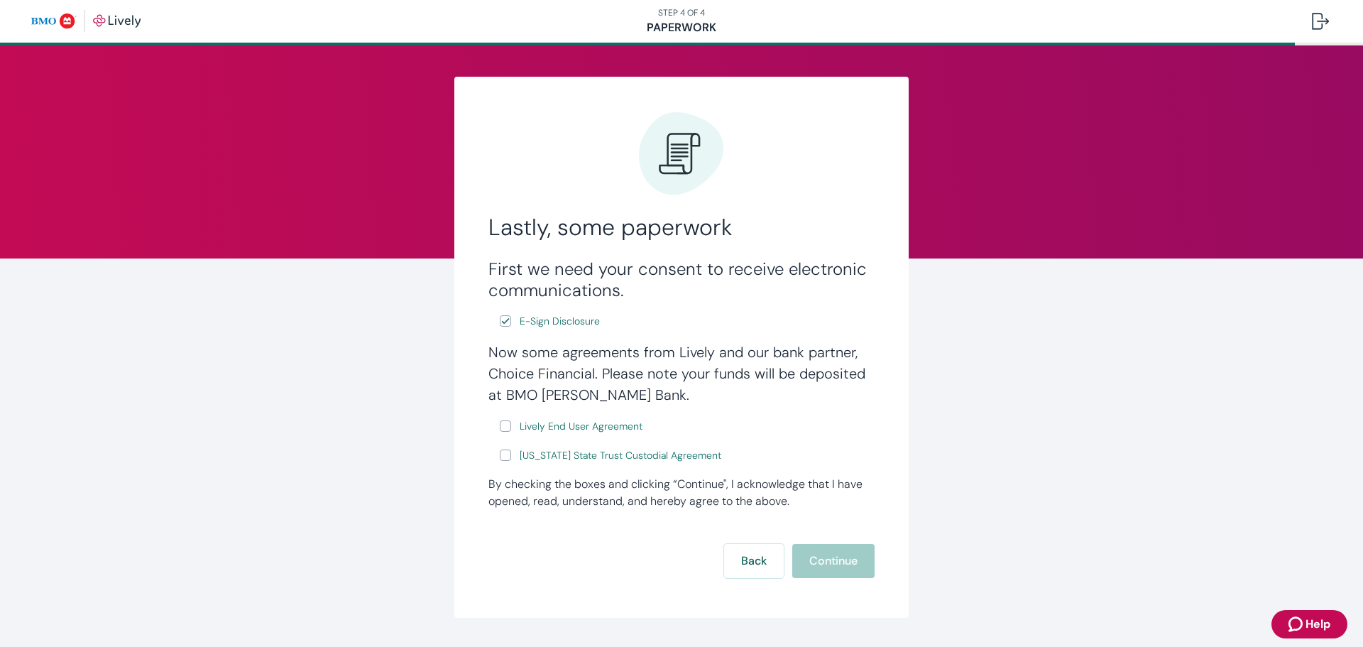
click at [503, 426] on input "Lively End User Agreement" at bounding box center [505, 425] width 11 height 11
checkbox input "true"
click at [500, 463] on label "[US_STATE] State Trust Custodial Agreement" at bounding box center [612, 456] width 224 height 18
click at [500, 461] on input "[US_STATE] State Trust Custodial Agreement" at bounding box center [505, 455] width 11 height 11
checkbox input "true"
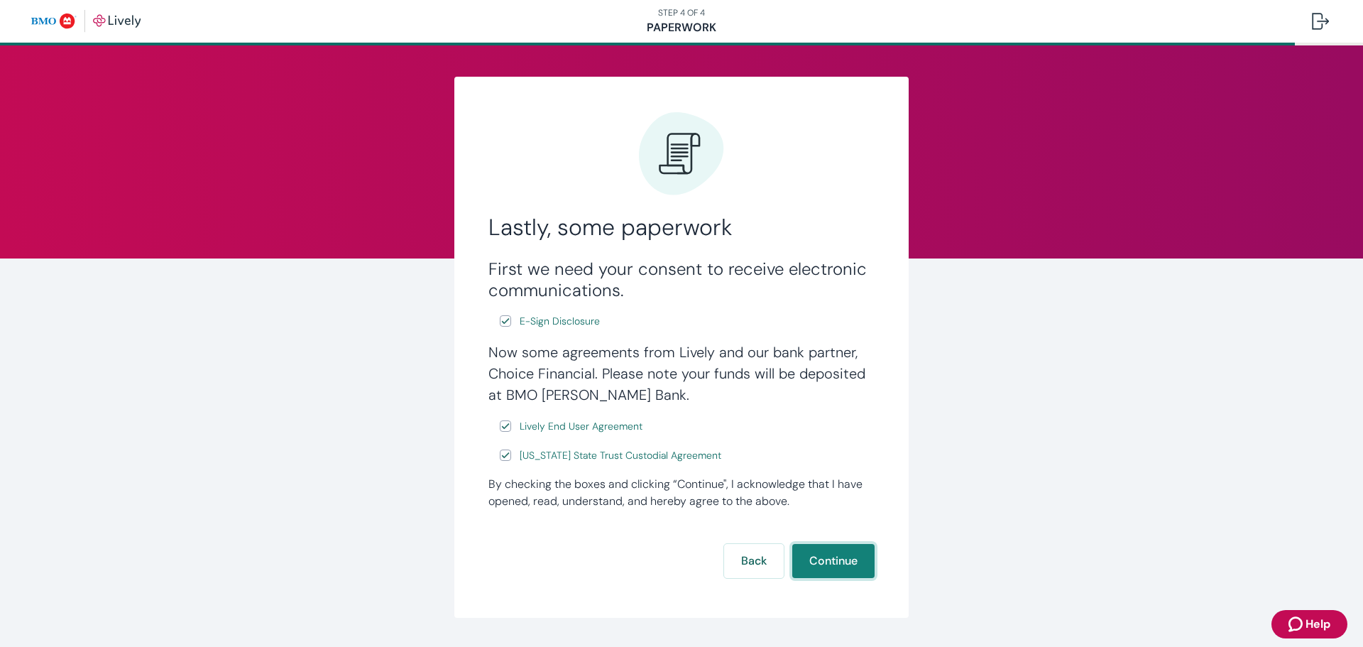
click at [819, 556] on button "Continue" at bounding box center [833, 561] width 82 height 34
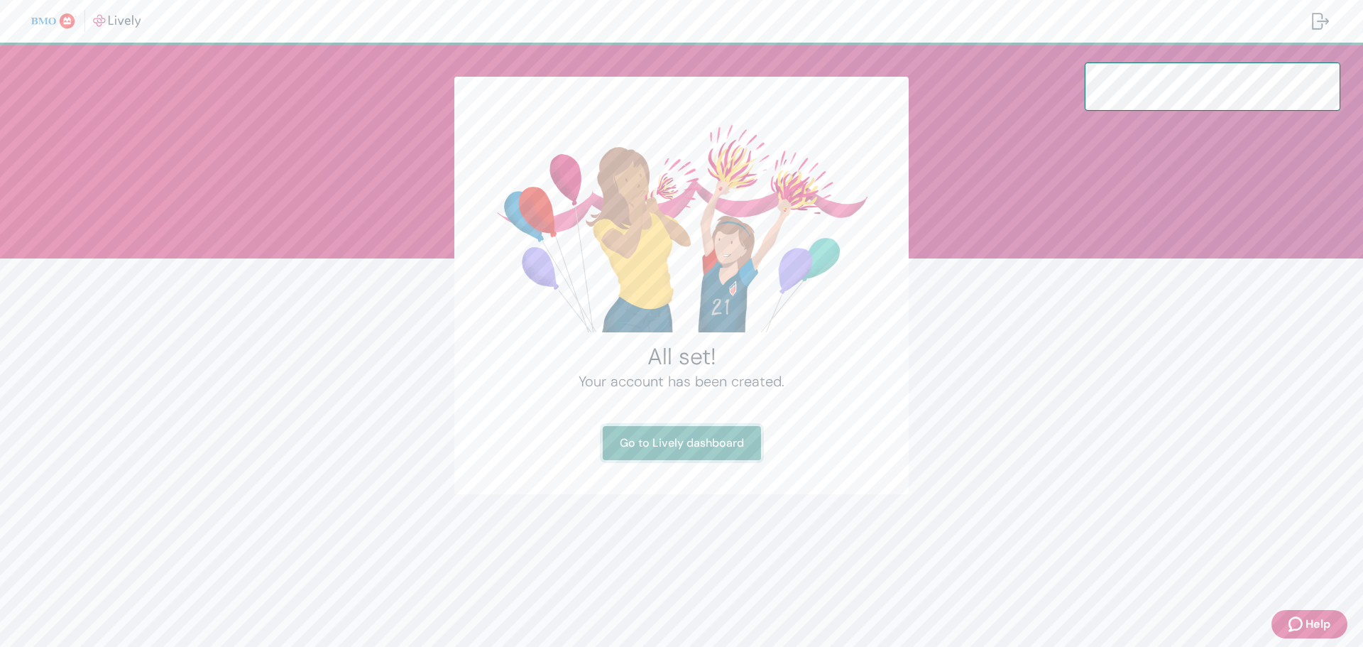
click at [715, 439] on link "Go to Lively dashboard" at bounding box center [682, 443] width 158 height 34
